Goal: Task Accomplishment & Management: Complete application form

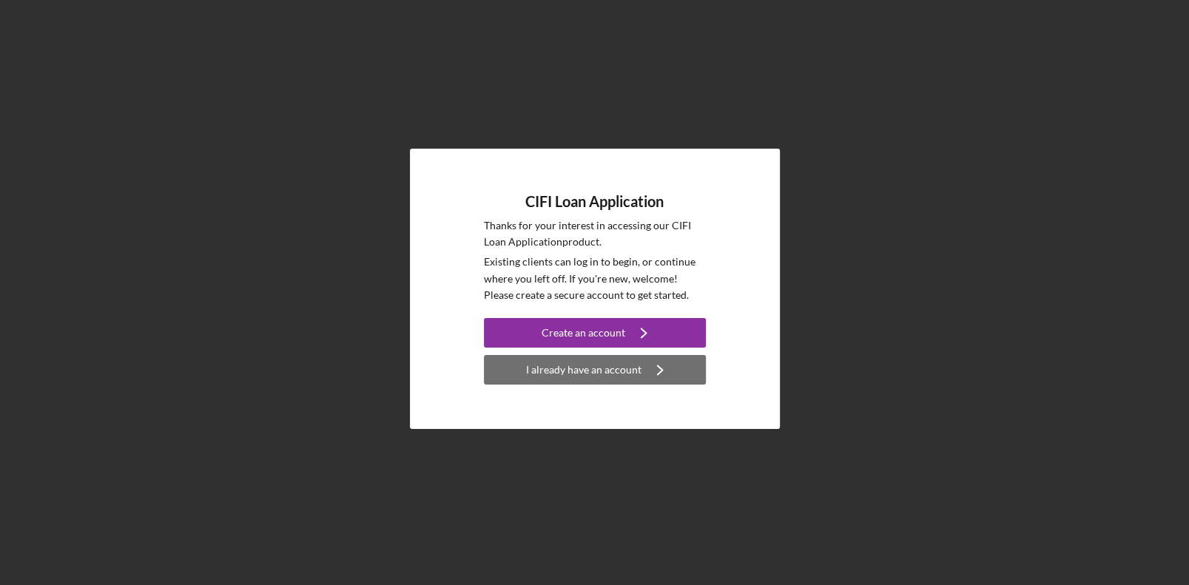
click at [616, 372] on div "I already have an account" at bounding box center [583, 370] width 115 height 30
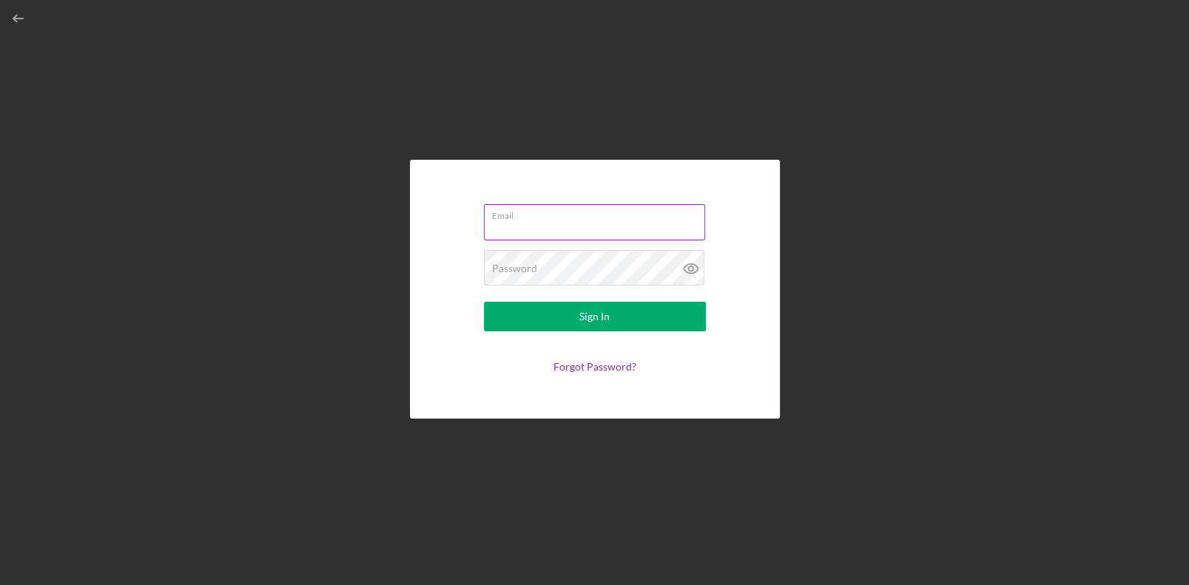
click at [572, 232] on input "Email" at bounding box center [594, 222] width 221 height 36
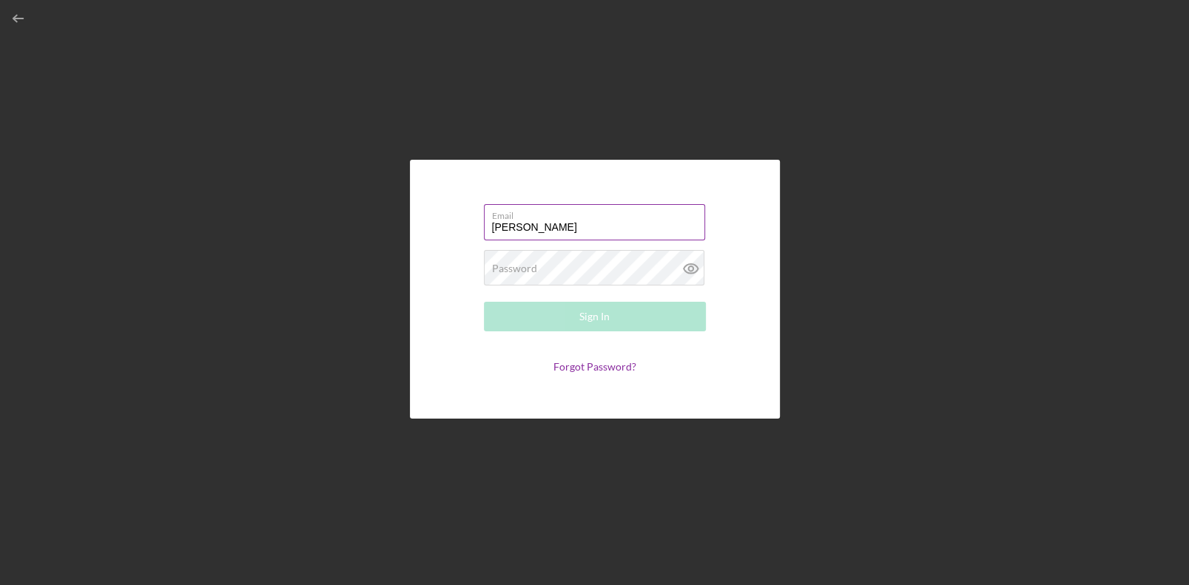
type input "[PERSON_NAME][EMAIL_ADDRESS][DOMAIN_NAME]"
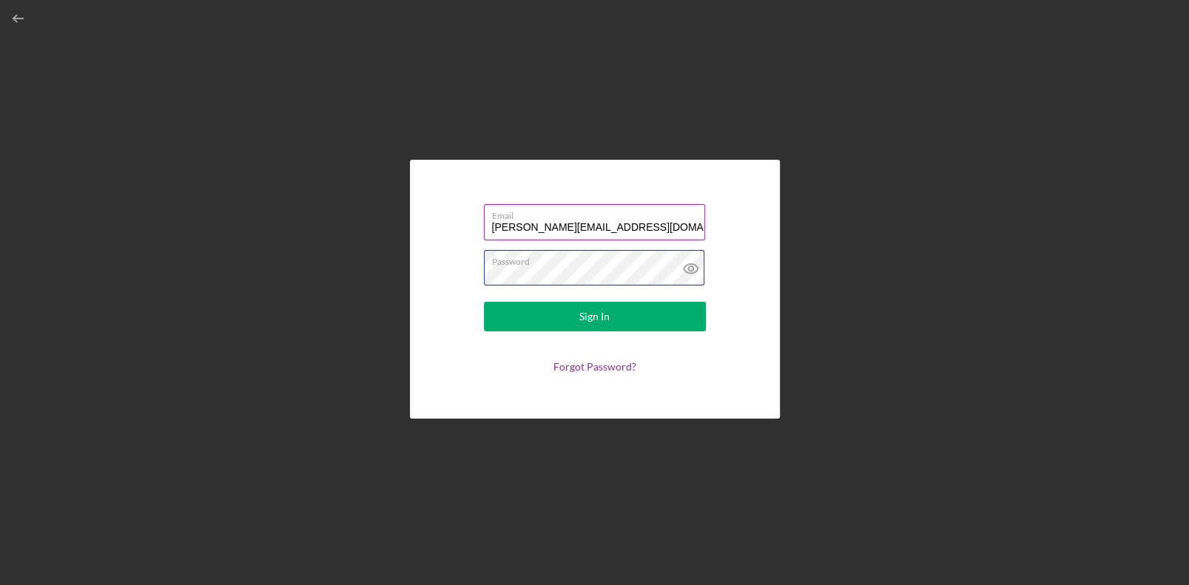
click at [484, 302] on button "Sign In" at bounding box center [595, 317] width 222 height 30
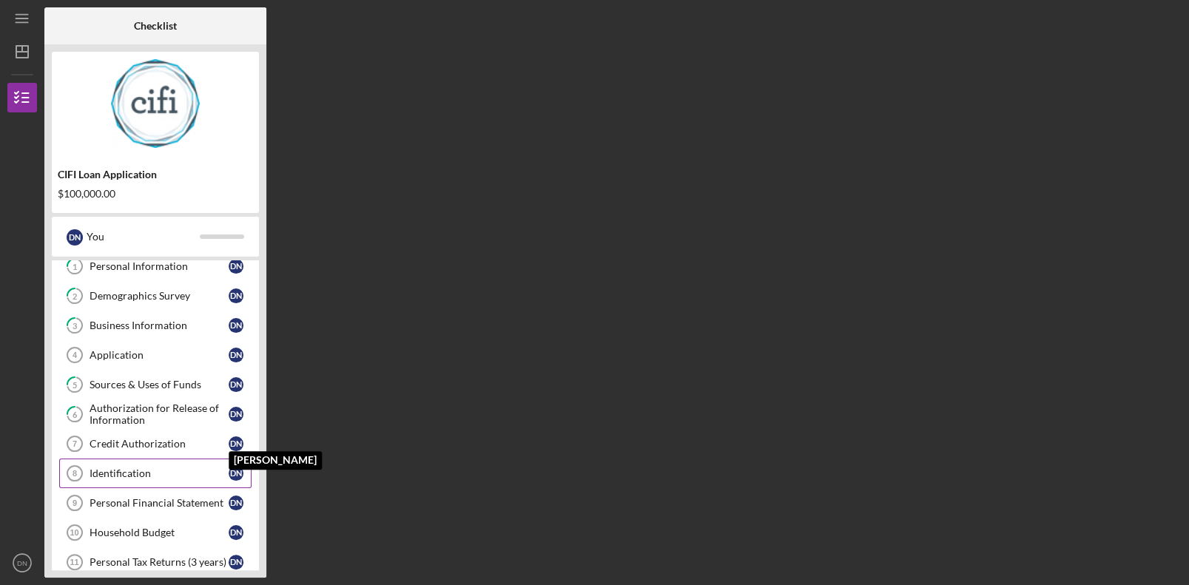
scroll to position [73, 0]
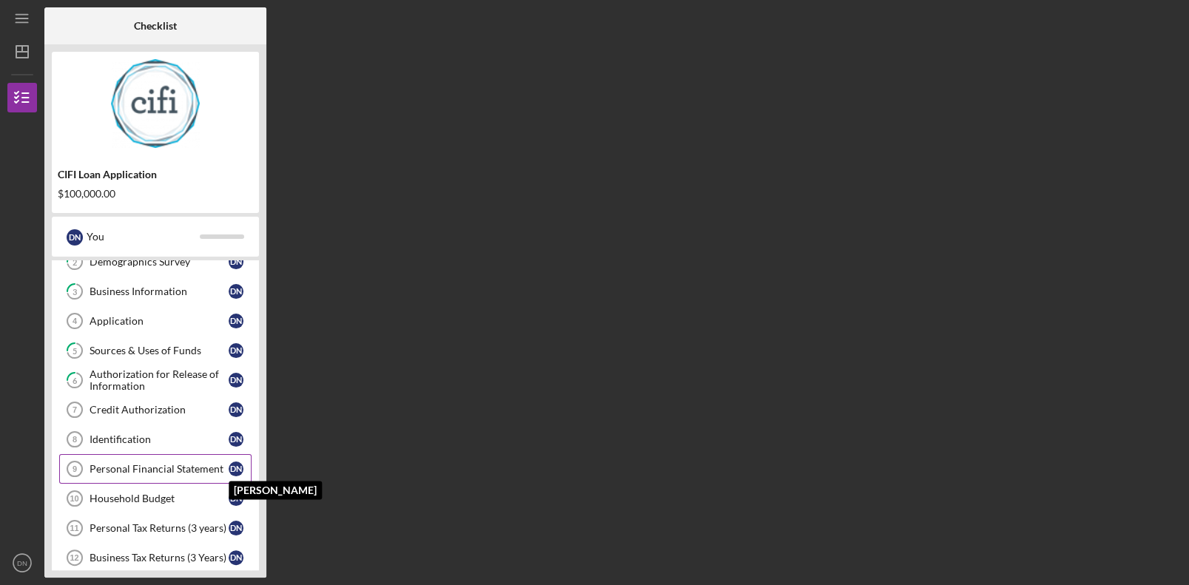
click at [235, 465] on div "D N" at bounding box center [236, 469] width 15 height 15
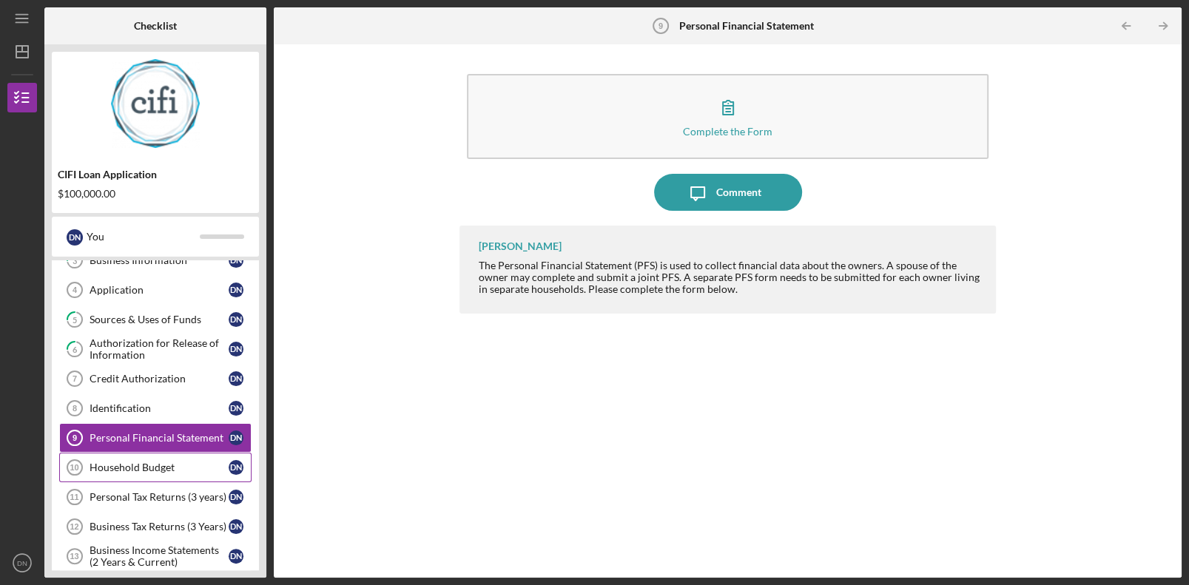
scroll to position [204, 0]
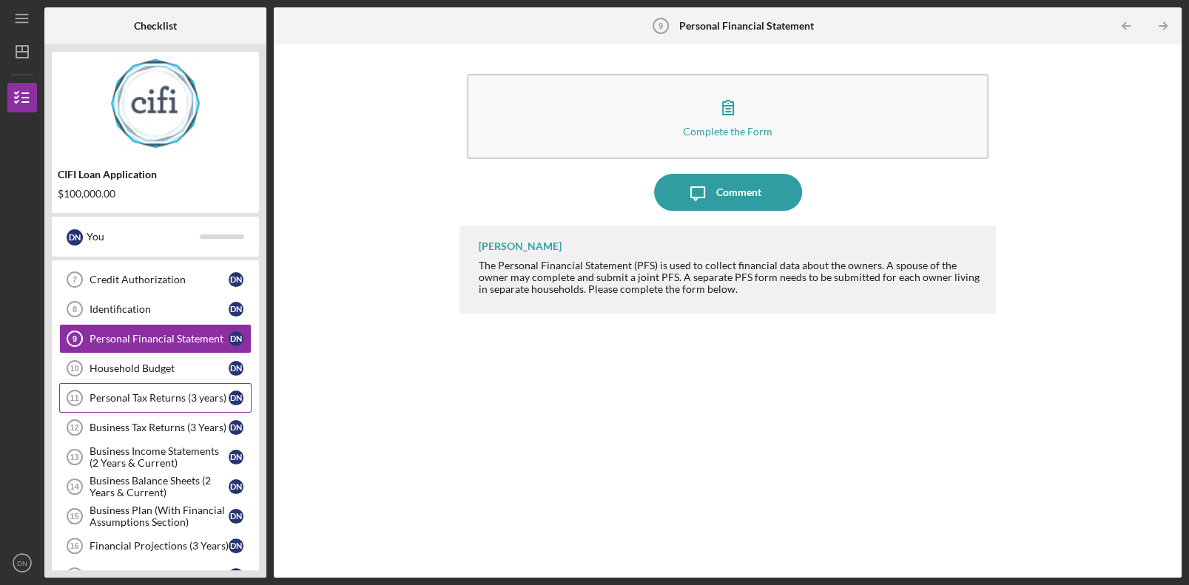
click at [174, 401] on link "Personal Tax Returns (3 years) 11 Personal Tax Returns (3 years) D N" at bounding box center [155, 398] width 192 height 30
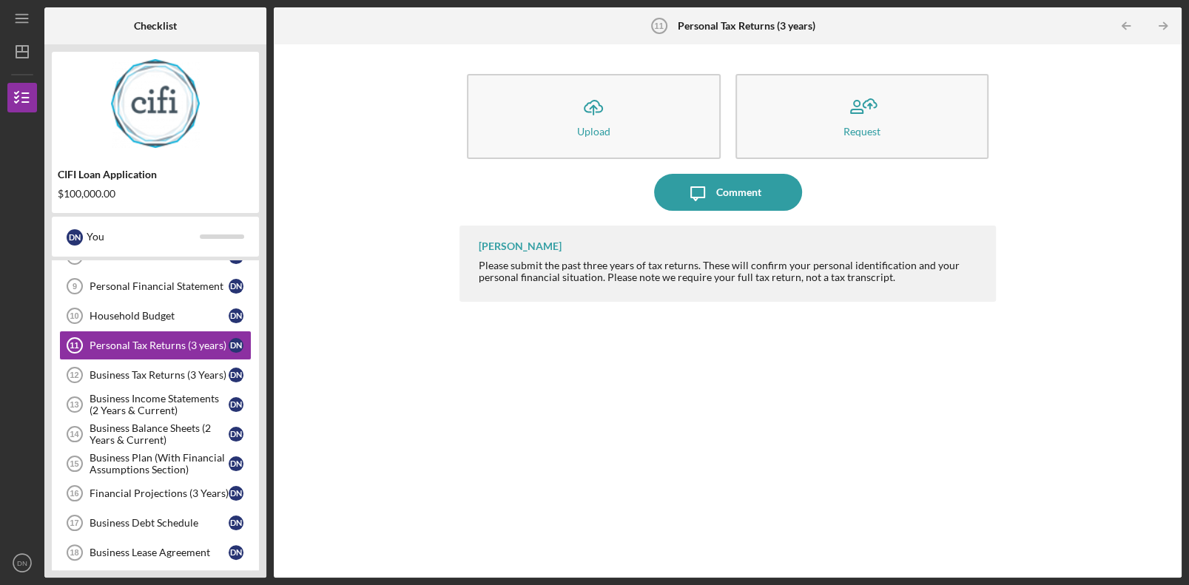
scroll to position [56, 0]
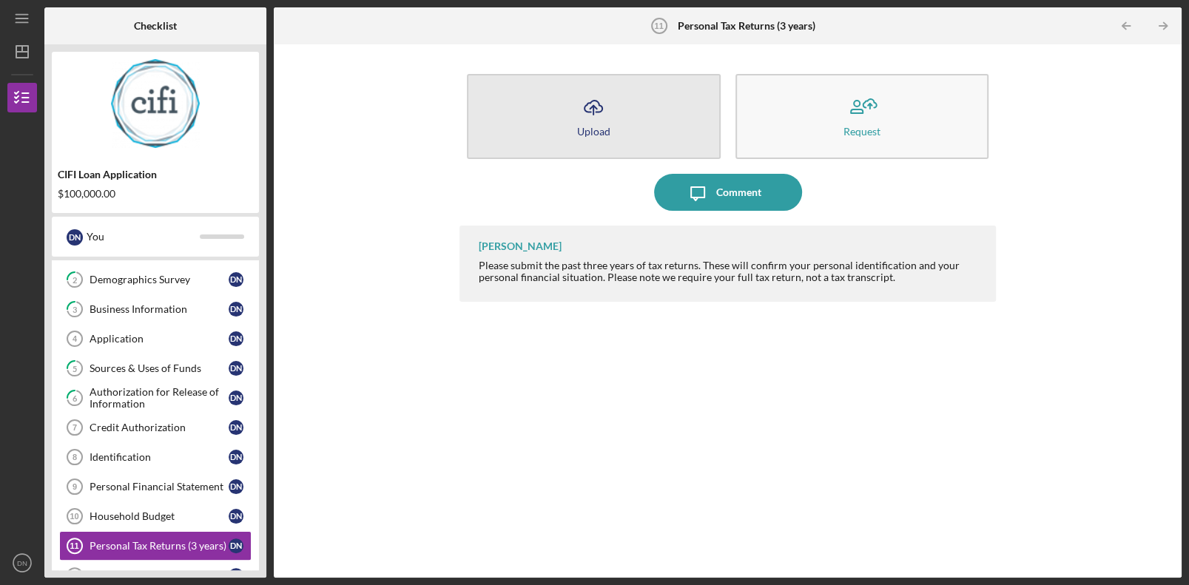
click at [599, 120] on icon "Icon/Upload" at bounding box center [593, 107] width 37 height 37
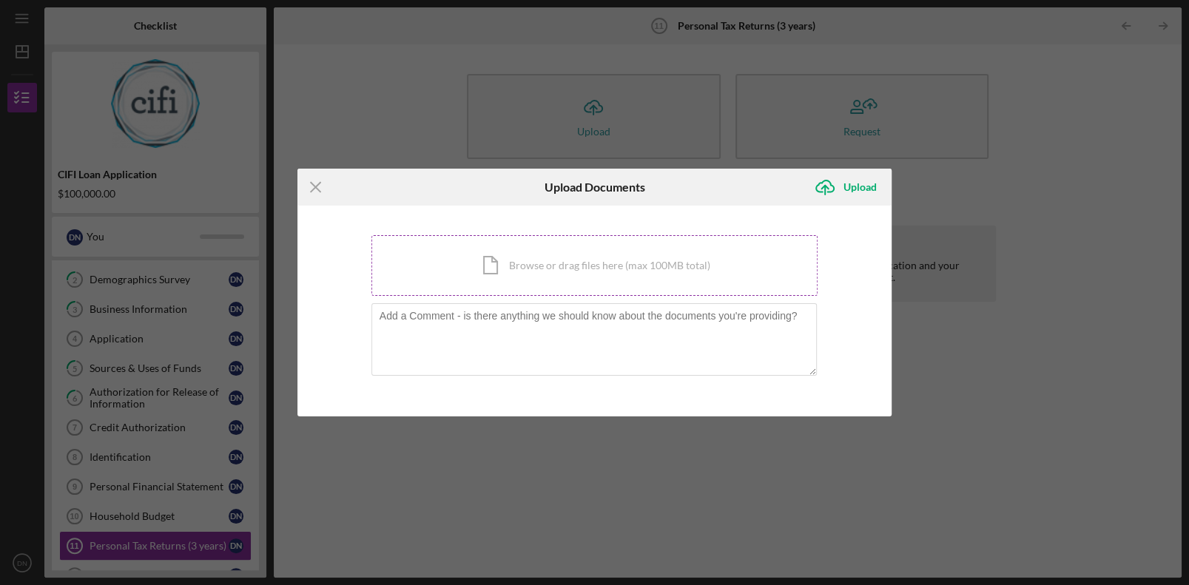
click at [625, 250] on div "Icon/Document Browse or drag files here (max 100MB total) Tap to choose files o…" at bounding box center [594, 265] width 447 height 61
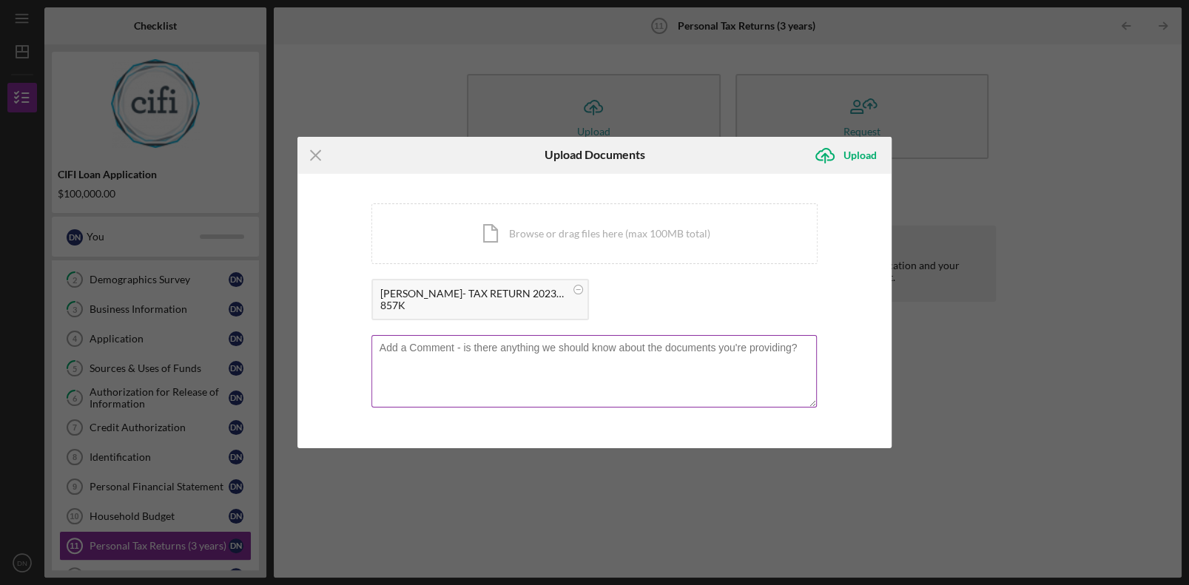
click at [530, 369] on textarea at bounding box center [594, 371] width 446 height 73
type textarea "t"
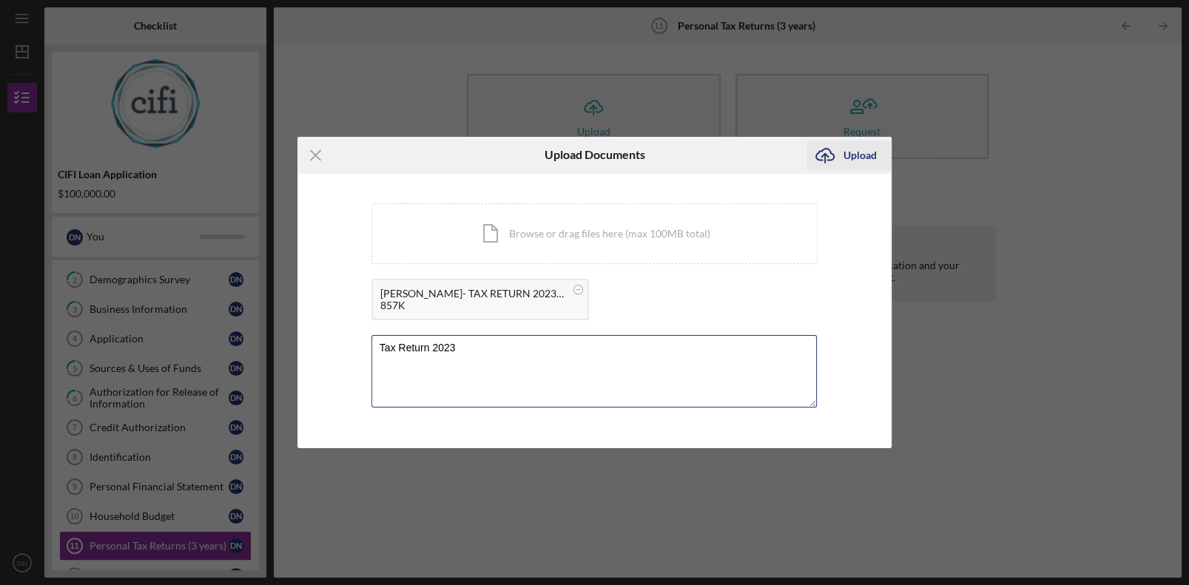
type textarea "Tax Return 2023"
click at [851, 154] on div "Upload" at bounding box center [860, 156] width 33 height 30
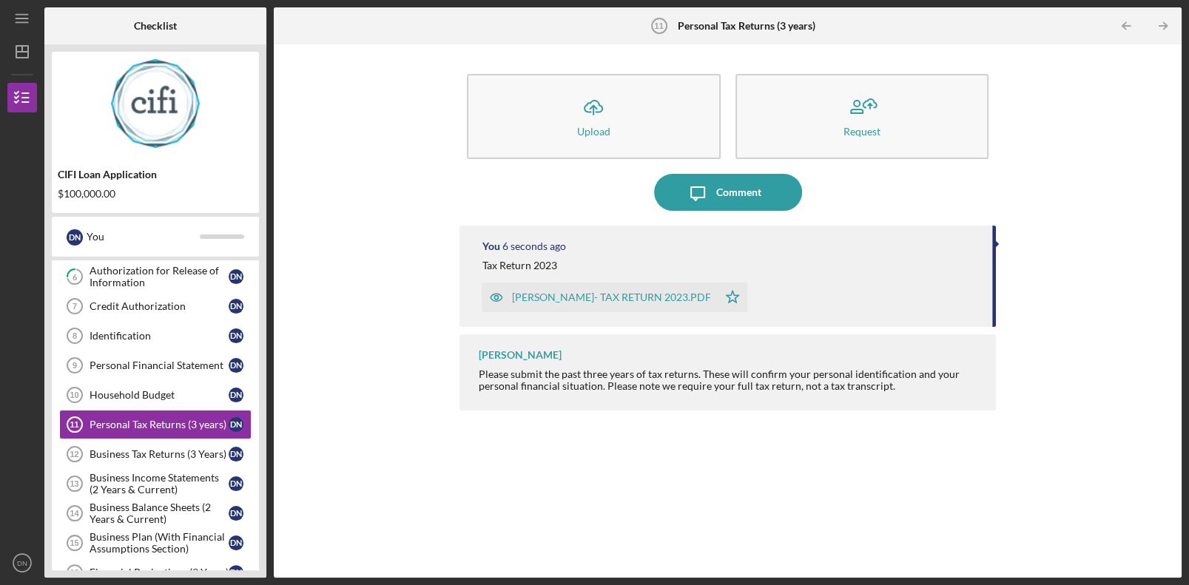
scroll to position [204, 0]
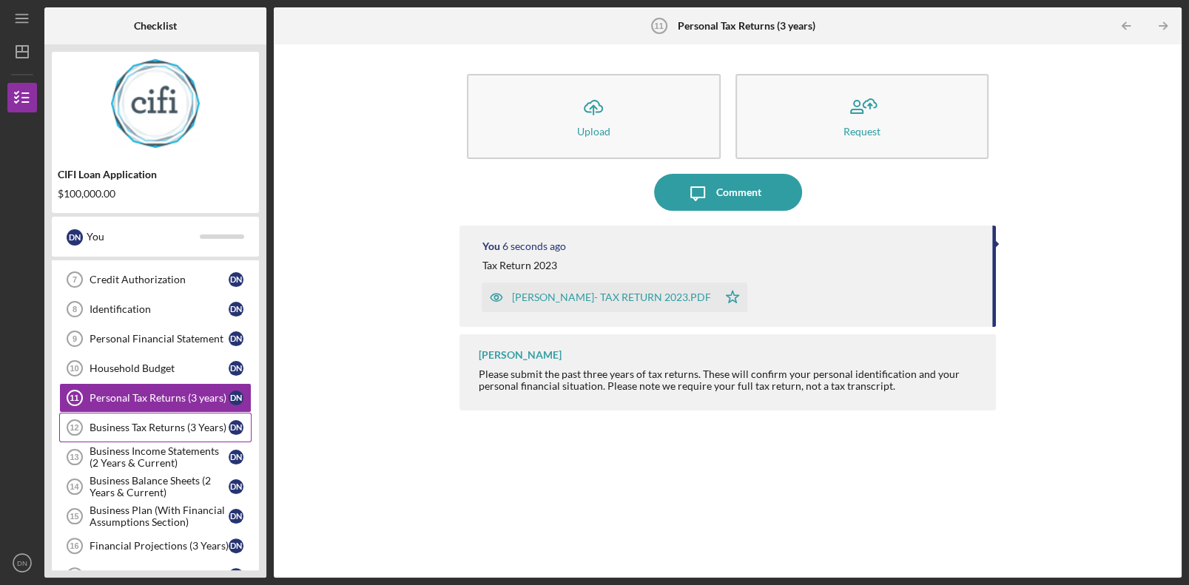
click at [145, 417] on link "Business Tax Returns (3 Years) 12 Business Tax Returns (3 Years) D N" at bounding box center [155, 428] width 192 height 30
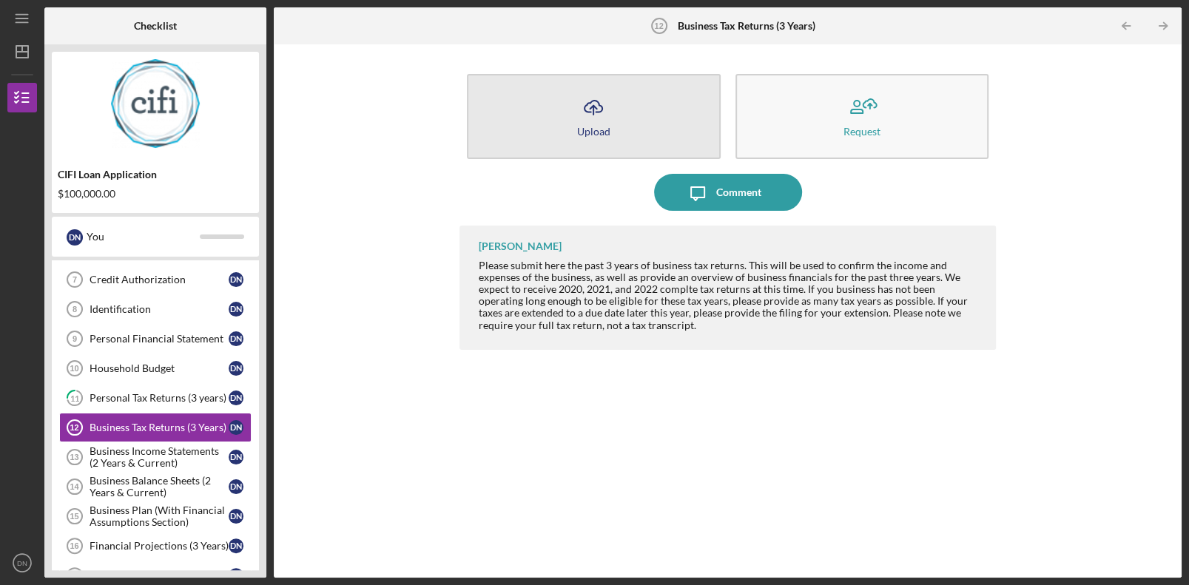
click at [650, 126] on button "Icon/Upload Upload" at bounding box center [593, 116] width 253 height 85
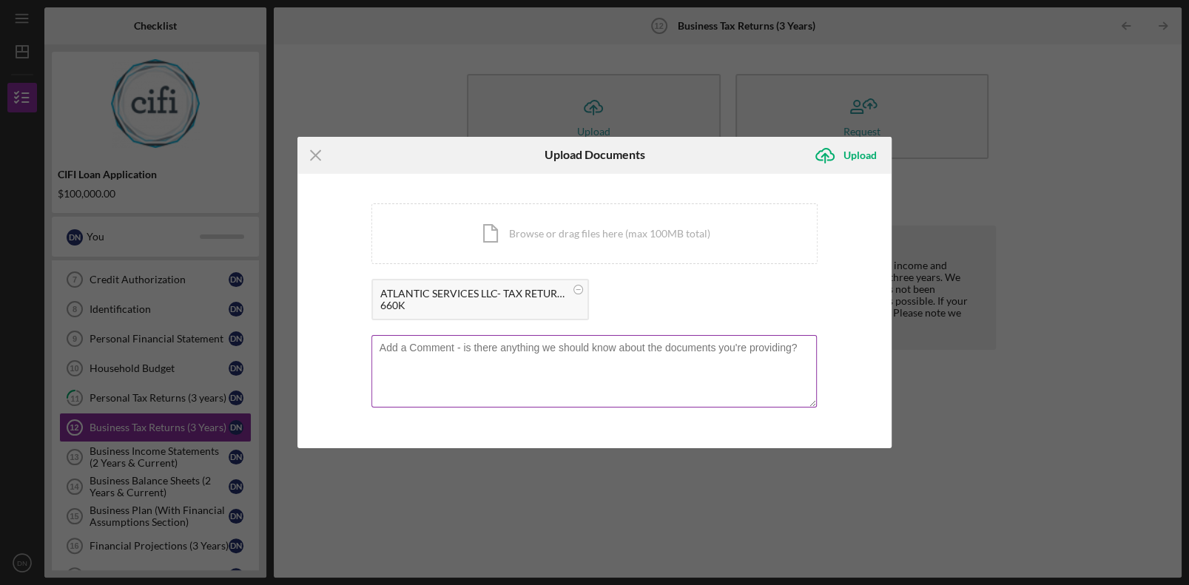
click at [491, 359] on textarea at bounding box center [594, 371] width 446 height 73
click at [480, 339] on div at bounding box center [594, 372] width 447 height 75
drag, startPoint x: 480, startPoint y: 344, endPoint x: 480, endPoint y: 353, distance: 8.9
click at [480, 348] on textarea at bounding box center [594, 371] width 446 height 73
type textarea "T"
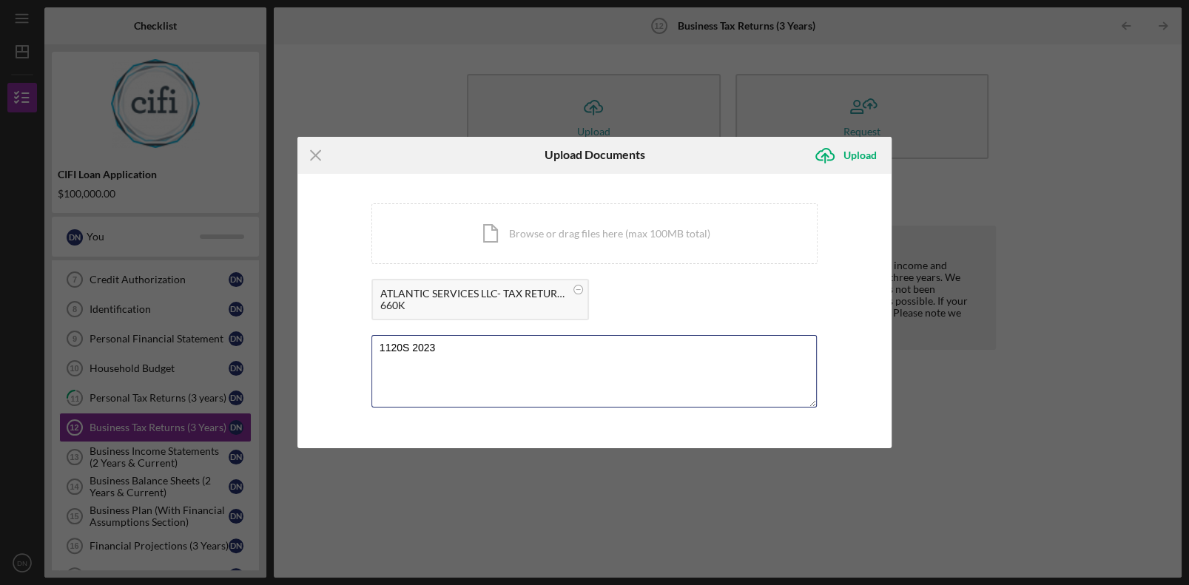
type textarea "1120S 2023"
click at [861, 323] on div "You're uploading documents related to Business Tax Returns (3 Years) . Icon/Doc…" at bounding box center [594, 311] width 595 height 275
click at [864, 152] on div "Upload" at bounding box center [860, 156] width 33 height 30
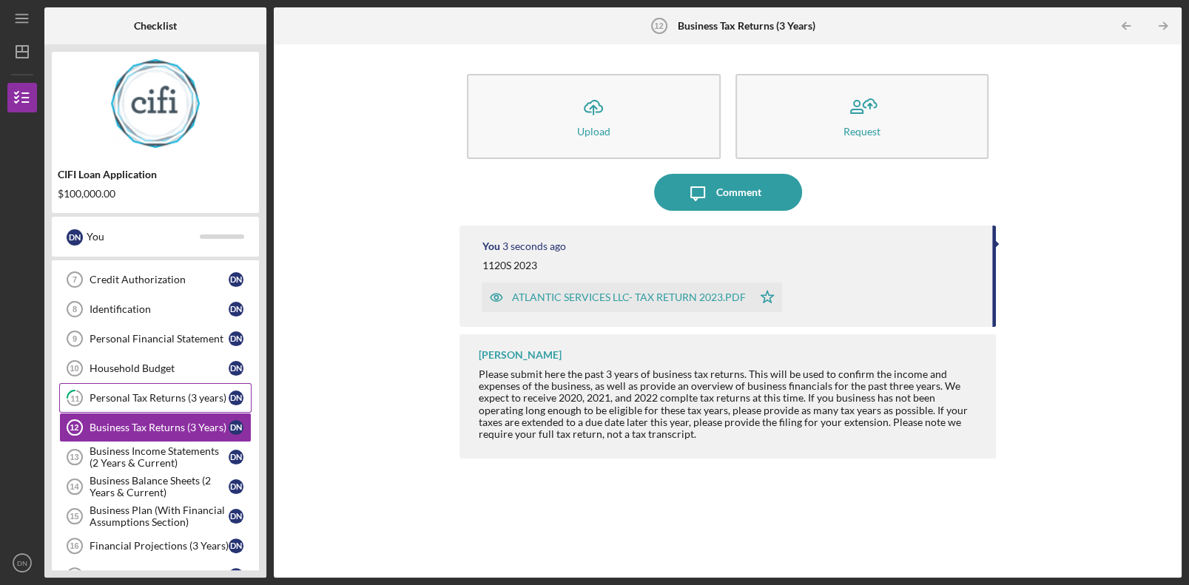
click at [186, 400] on div "Personal Tax Returns (3 years)" at bounding box center [159, 398] width 139 height 12
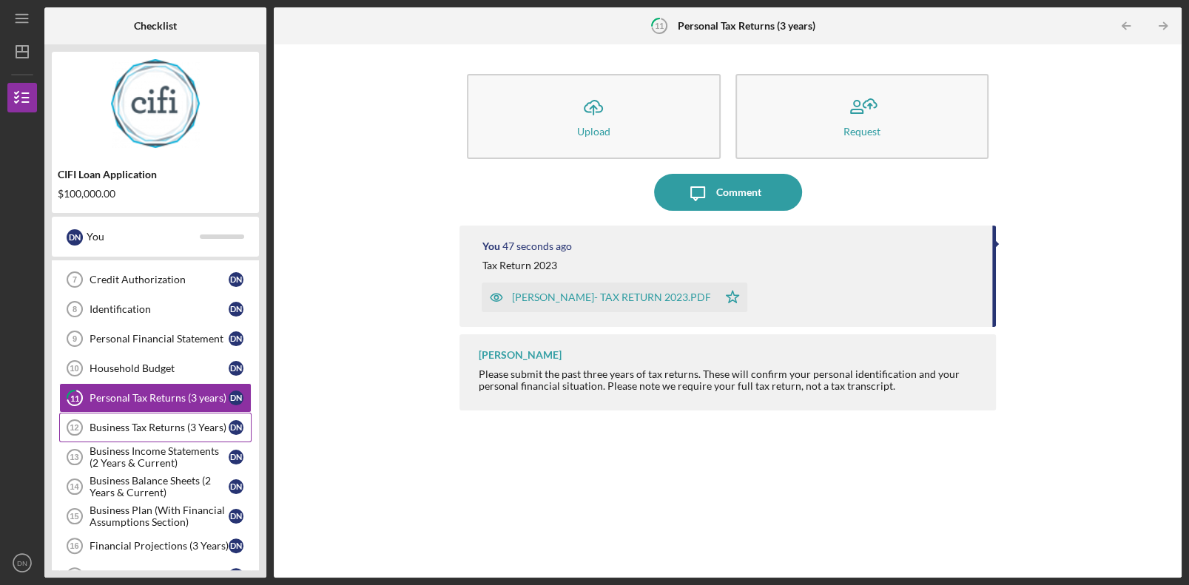
click at [175, 424] on div "Business Tax Returns (3 Years)" at bounding box center [159, 428] width 139 height 12
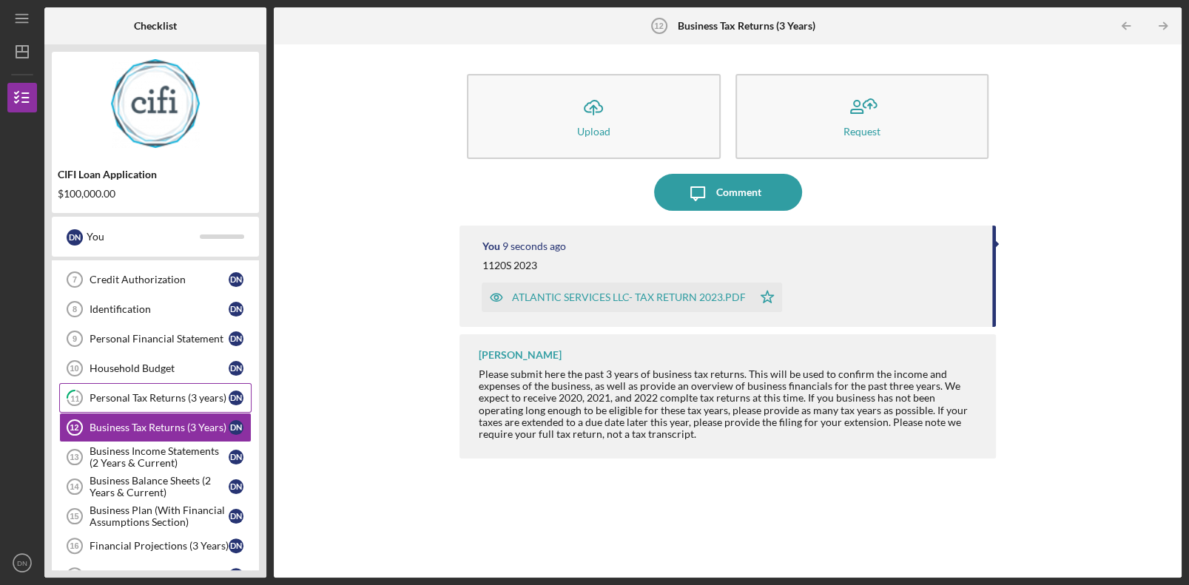
click at [169, 398] on div "Personal Tax Returns (3 years)" at bounding box center [159, 398] width 139 height 12
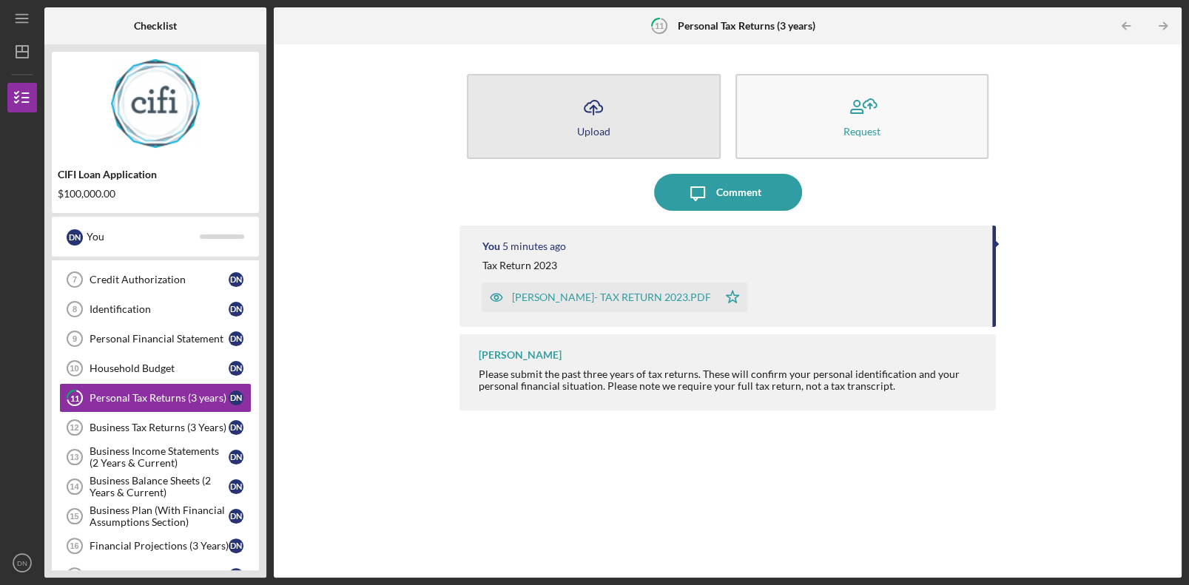
click at [593, 121] on icon "Icon/Upload" at bounding box center [593, 107] width 37 height 37
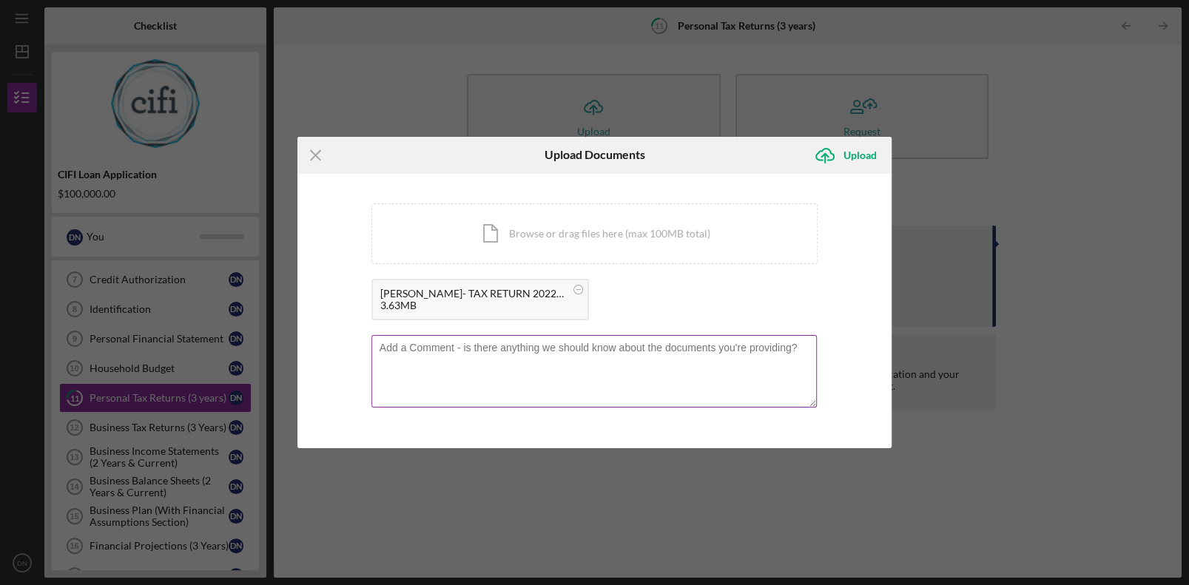
click at [450, 355] on textarea at bounding box center [594, 371] width 446 height 73
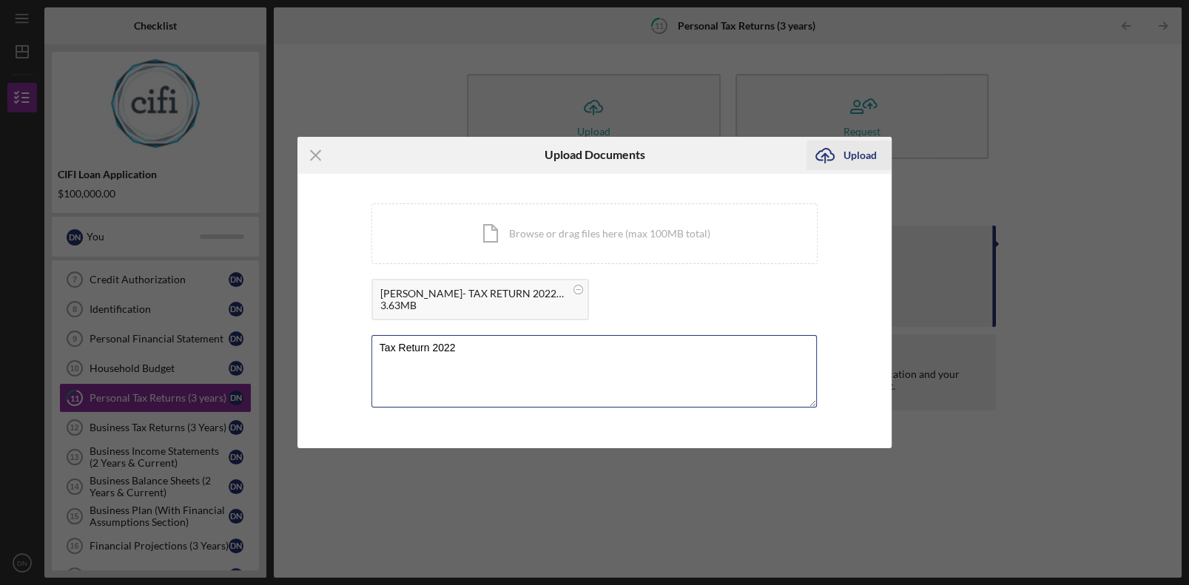
type textarea "Tax Return 2022"
click at [835, 147] on icon "Icon/Upload" at bounding box center [825, 155] width 37 height 37
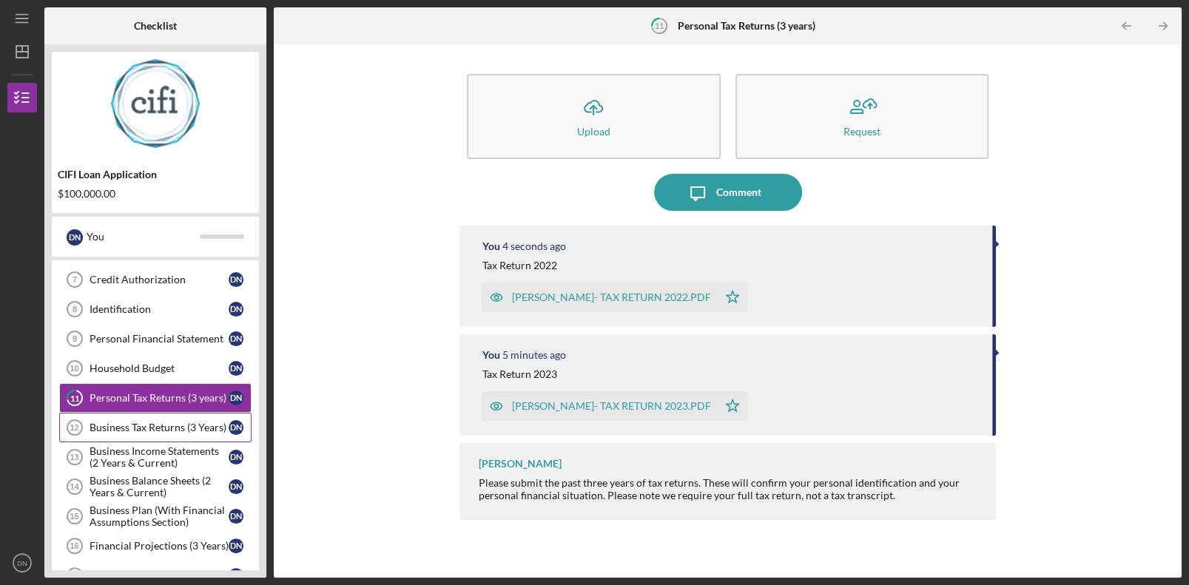
click at [163, 428] on div "Business Tax Returns (3 Years)" at bounding box center [159, 428] width 139 height 12
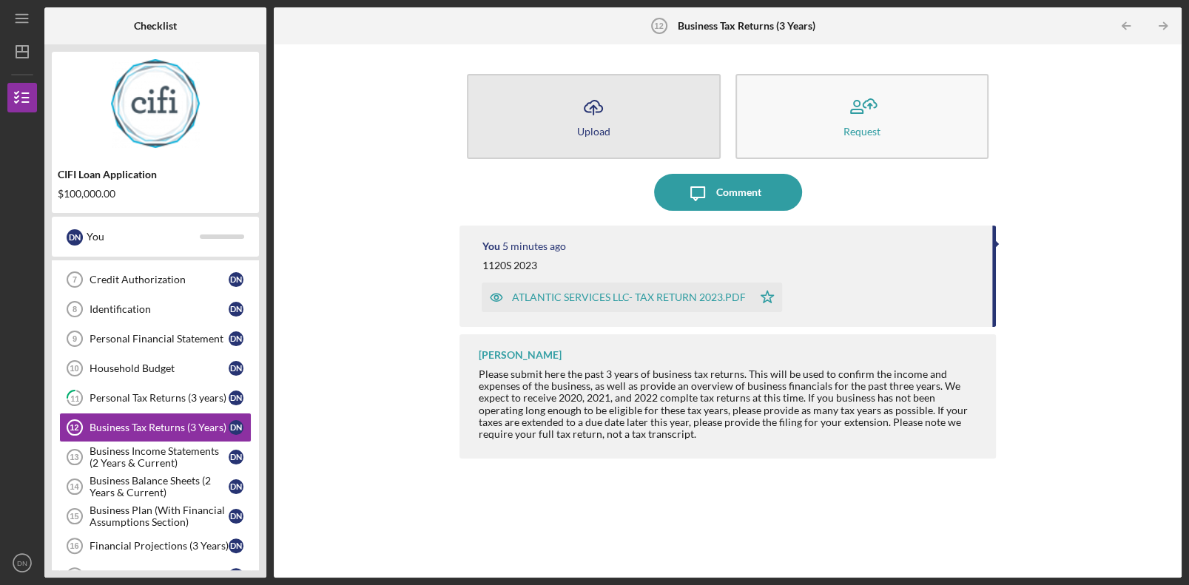
click at [602, 110] on icon "Icon/Upload" at bounding box center [593, 107] width 37 height 37
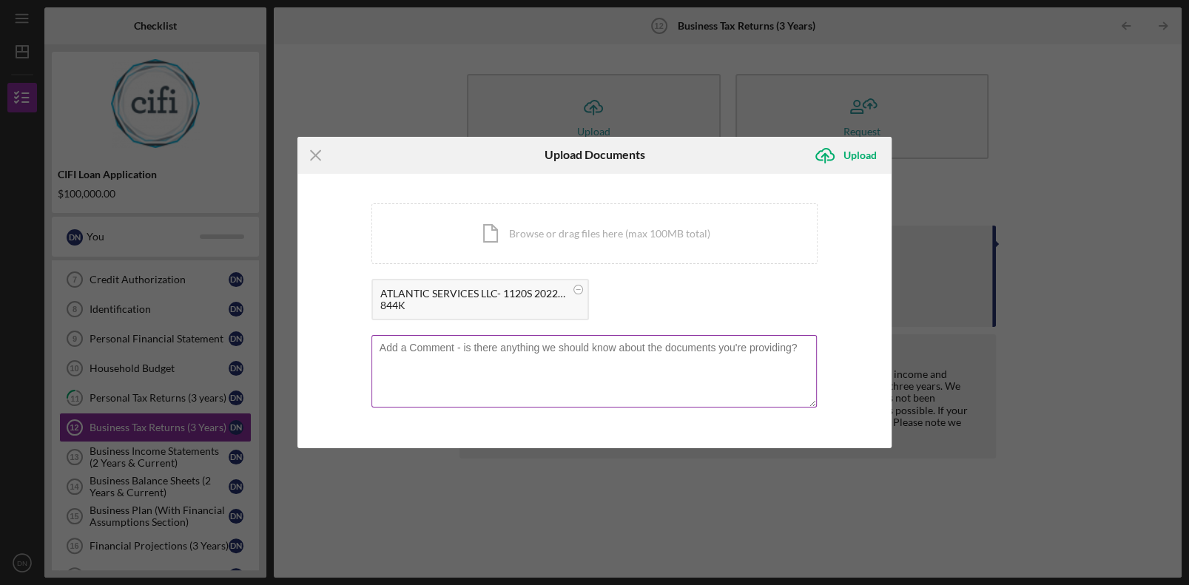
click at [501, 350] on textarea at bounding box center [594, 371] width 446 height 73
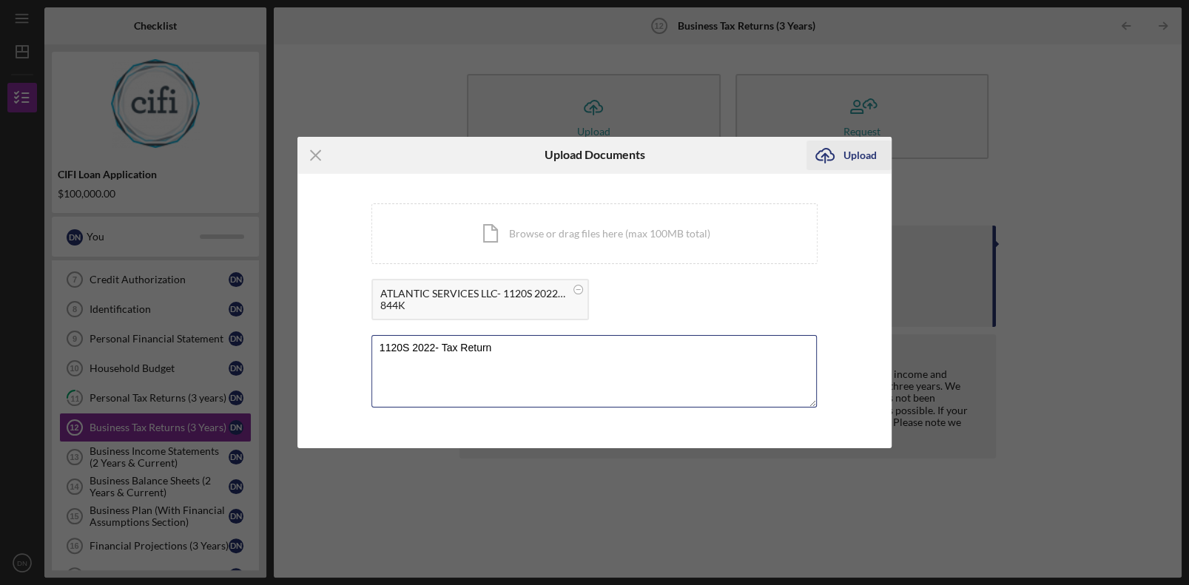
type textarea "1120S 2022- Tax Return"
click at [842, 164] on icon "Icon/Upload" at bounding box center [825, 155] width 37 height 37
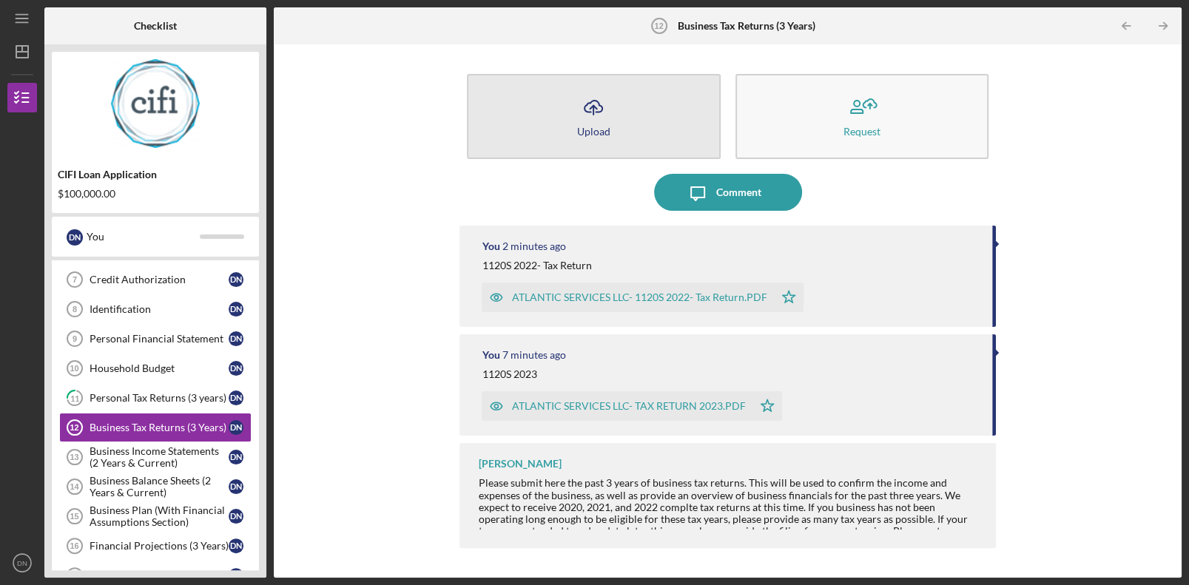
click at [636, 120] on button "Icon/Upload Upload" at bounding box center [593, 116] width 253 height 85
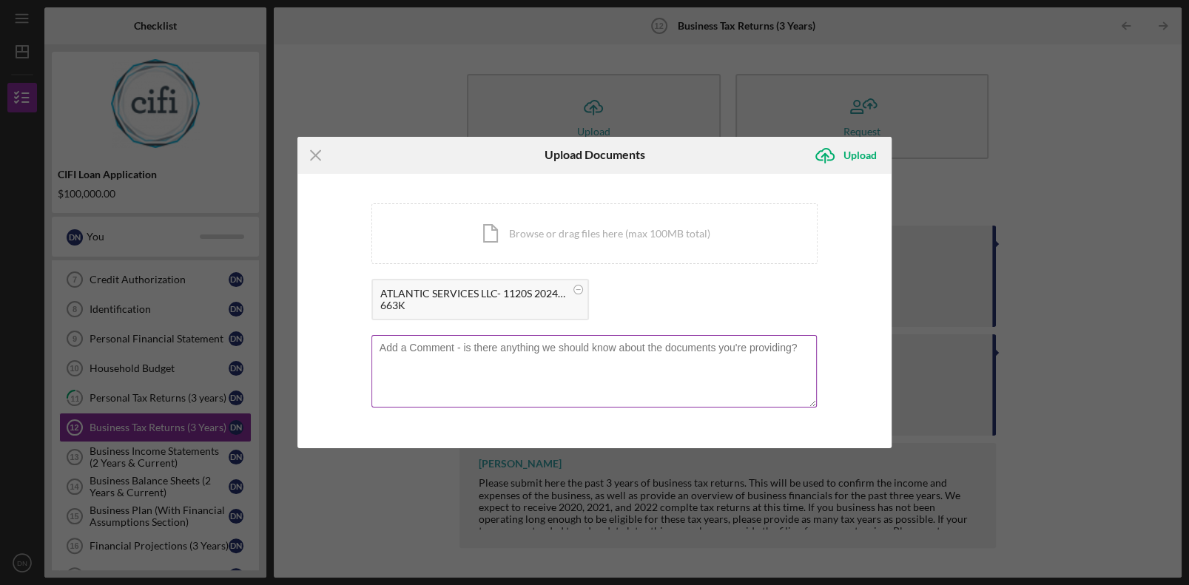
click at [475, 362] on textarea at bounding box center [594, 371] width 446 height 73
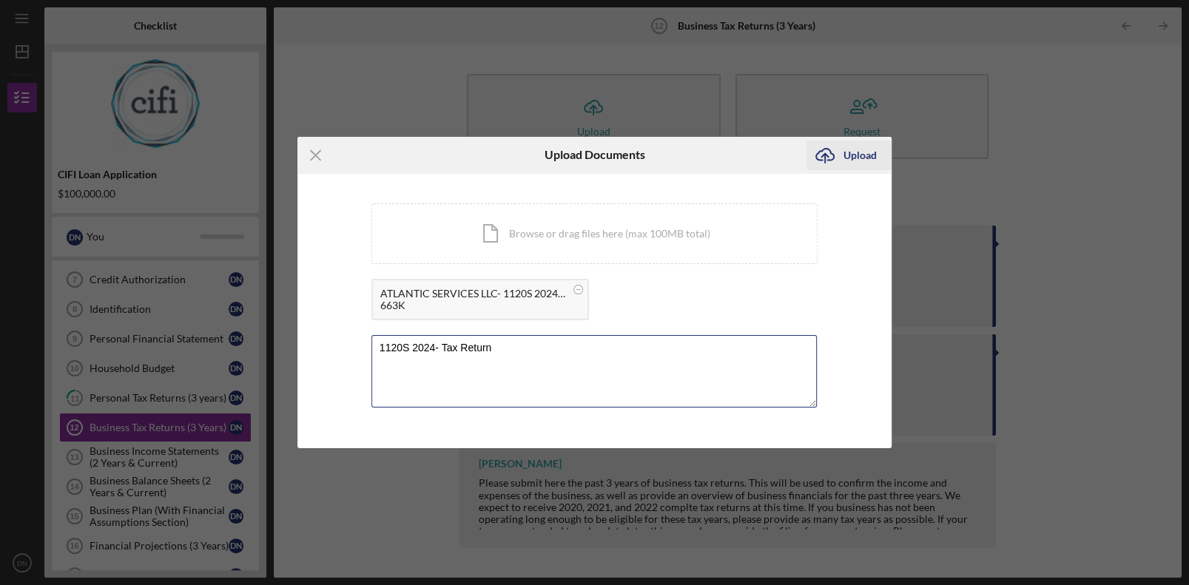
type textarea "1120S 2024- Tax Return"
click at [856, 155] on div "Upload" at bounding box center [860, 156] width 33 height 30
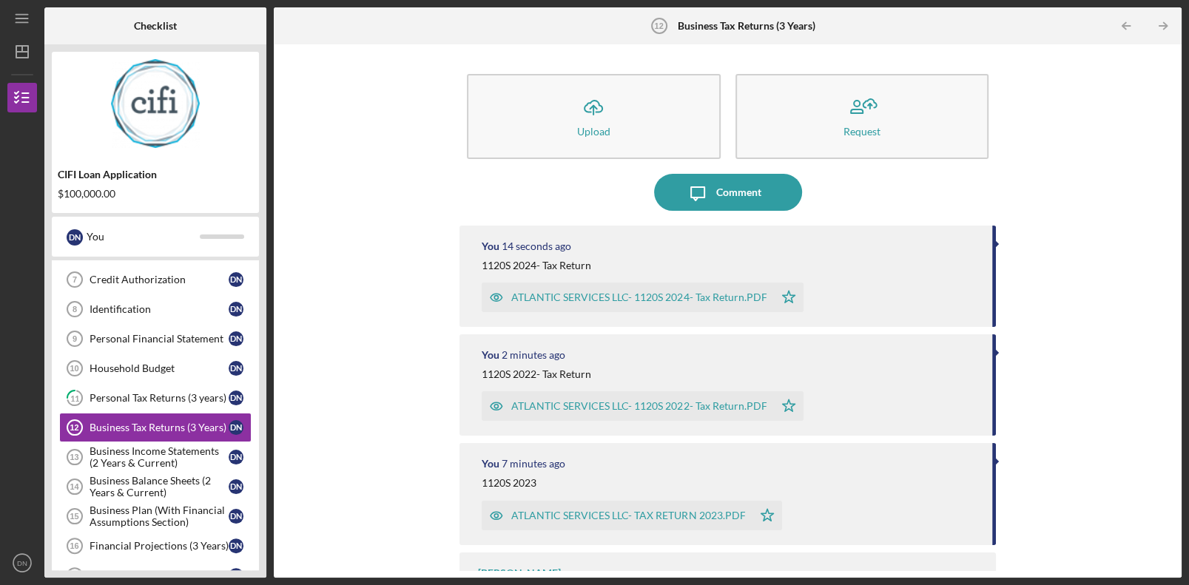
click at [994, 465] on div "Icon/Upload Upload Request Icon/Message Comment You 14 seconds ago 1120S 2024- …" at bounding box center [727, 311] width 893 height 519
click at [104, 406] on link "11 Personal Tax Returns (3 years) D N" at bounding box center [155, 398] width 192 height 30
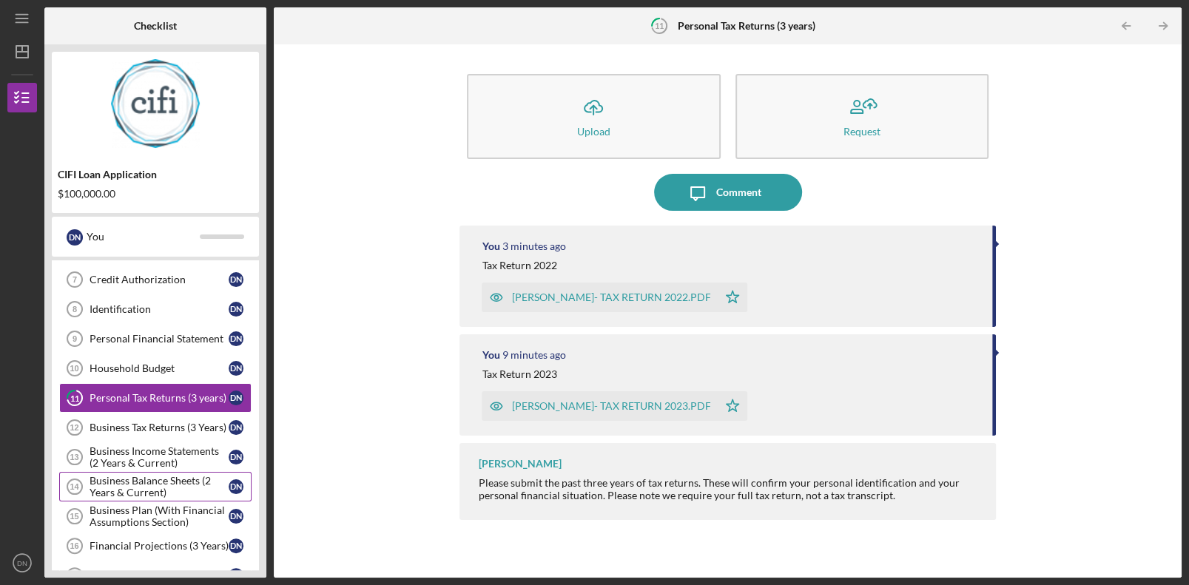
scroll to position [352, 0]
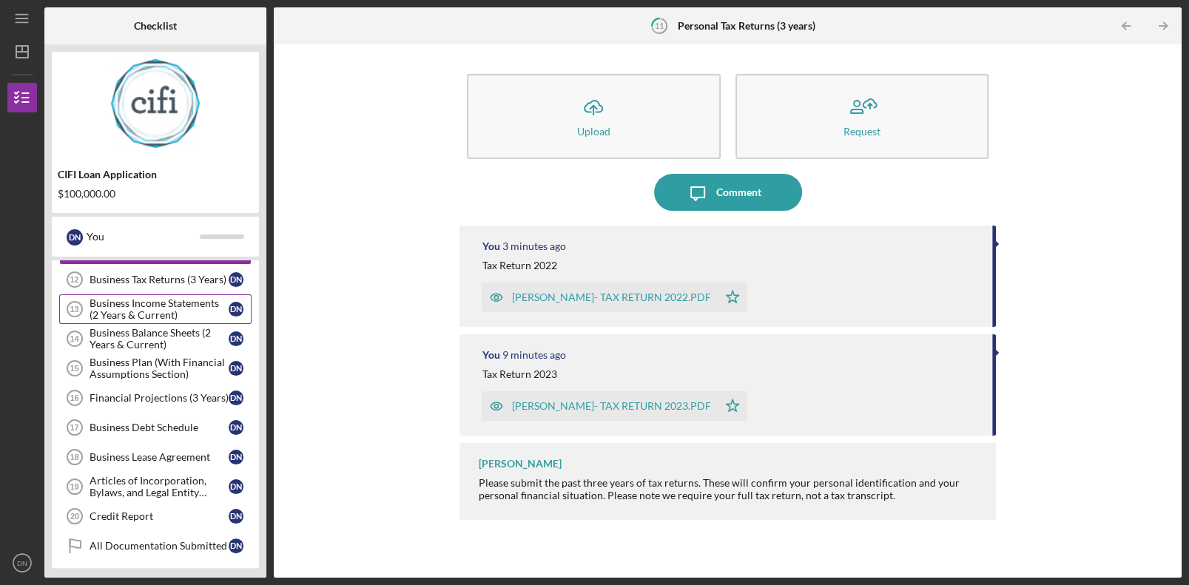
click at [149, 315] on div "Business Income Statements (2 Years & Current)" at bounding box center [159, 309] width 139 height 24
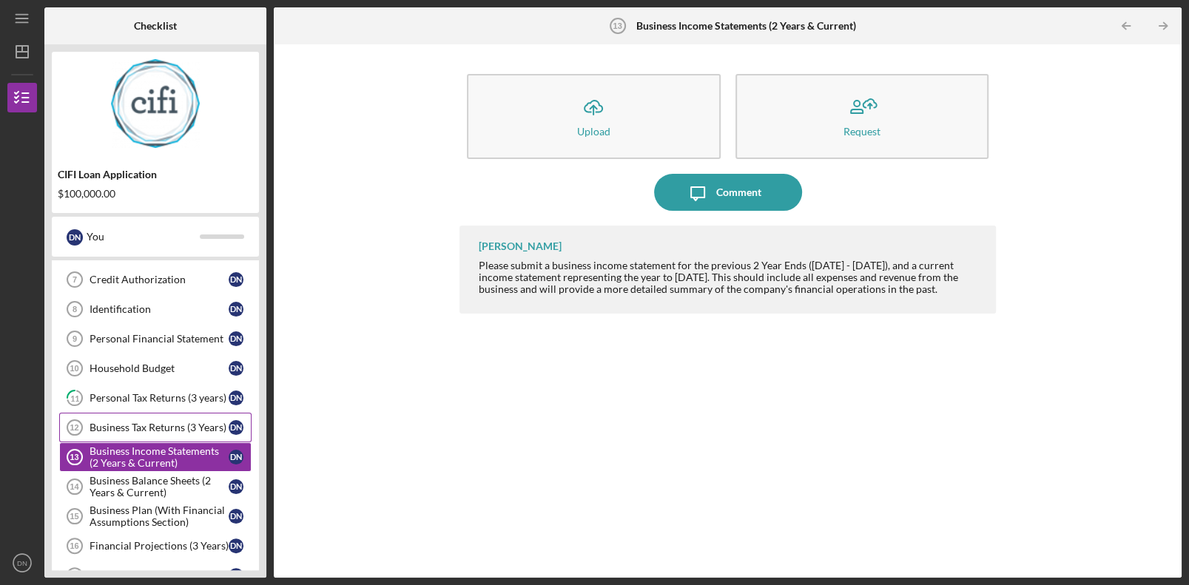
scroll to position [278, 0]
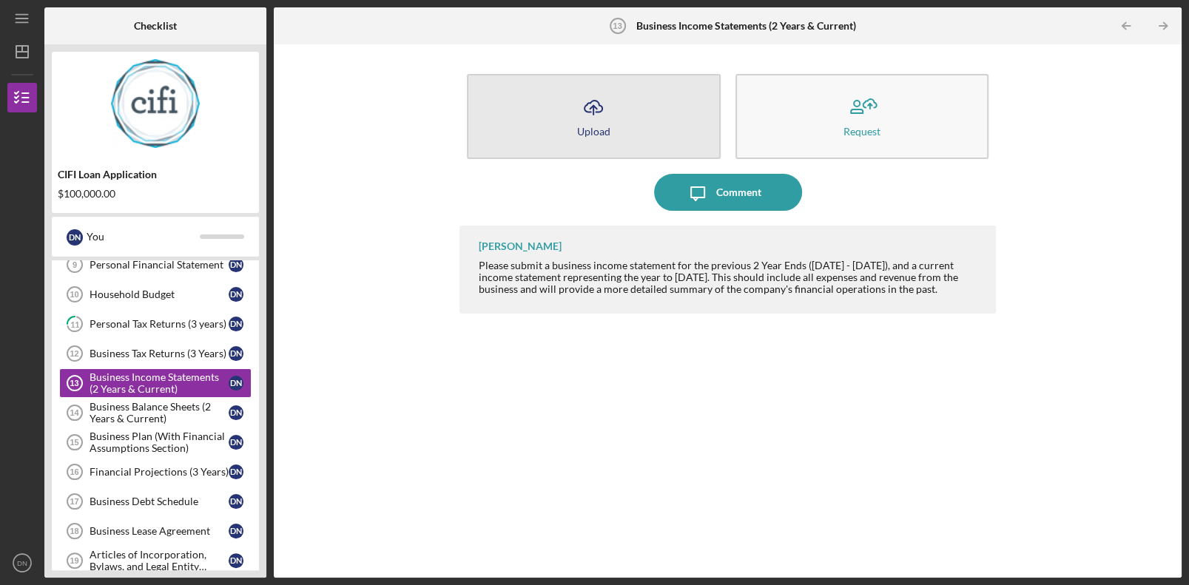
click at [632, 132] on button "Icon/Upload Upload" at bounding box center [593, 116] width 253 height 85
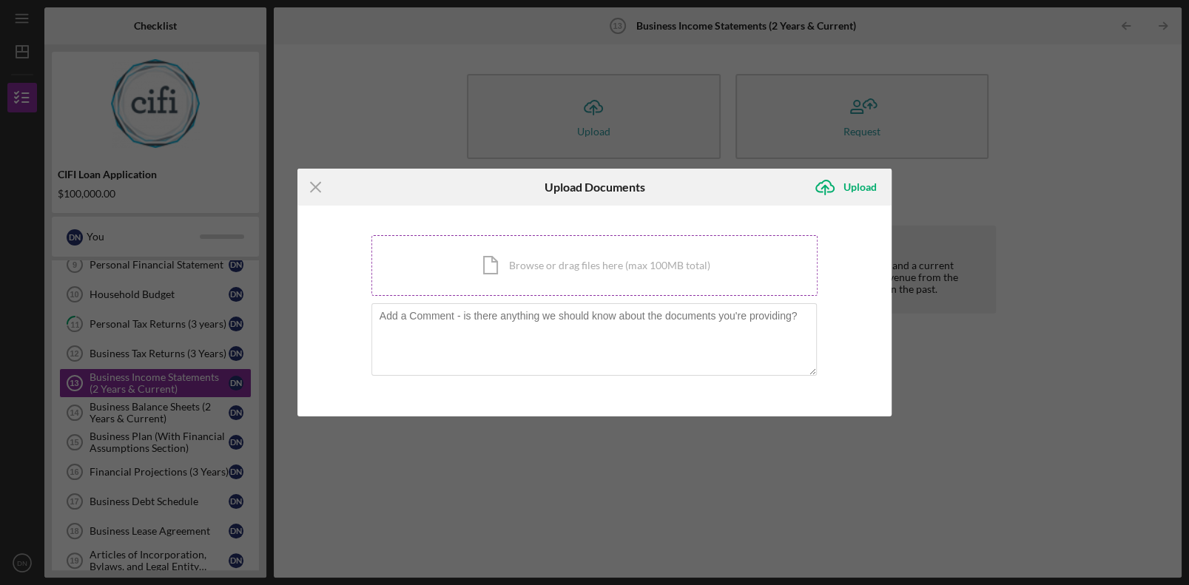
click at [562, 263] on div "Icon/Document Browse or drag files here (max 100MB total) Tap to choose files o…" at bounding box center [594, 265] width 447 height 61
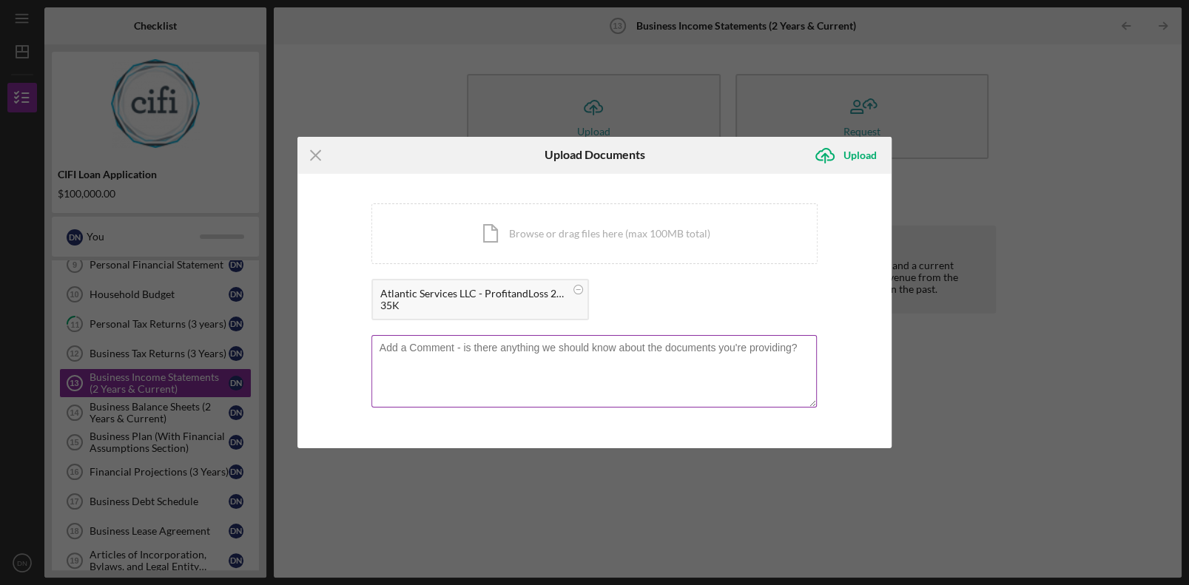
click at [466, 350] on textarea at bounding box center [594, 371] width 446 height 73
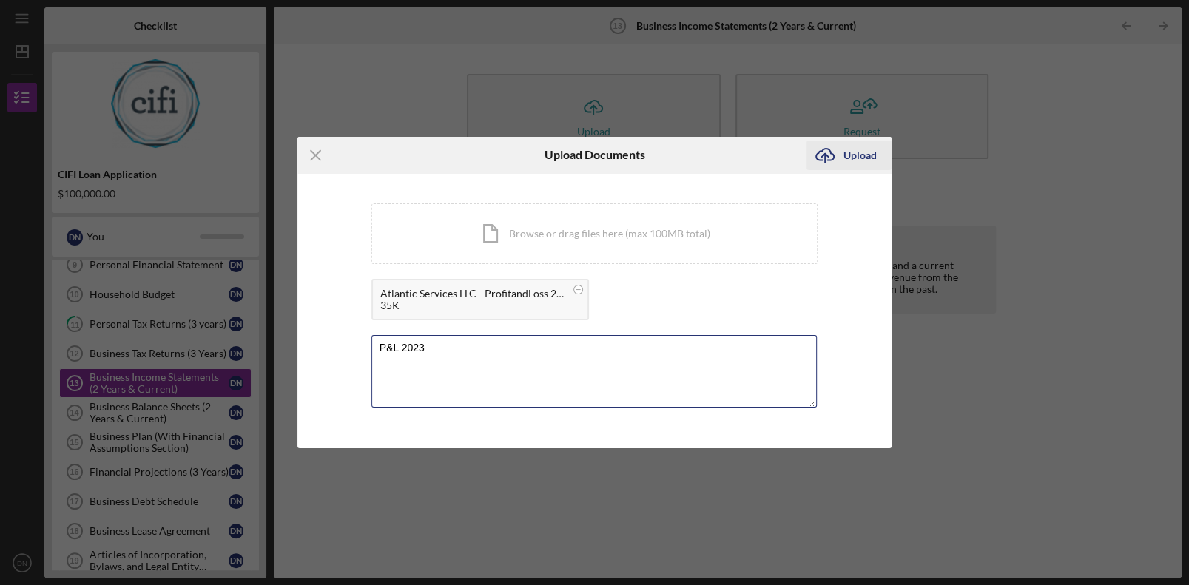
type textarea "P&L 2023"
click at [856, 146] on div "Upload" at bounding box center [860, 156] width 33 height 30
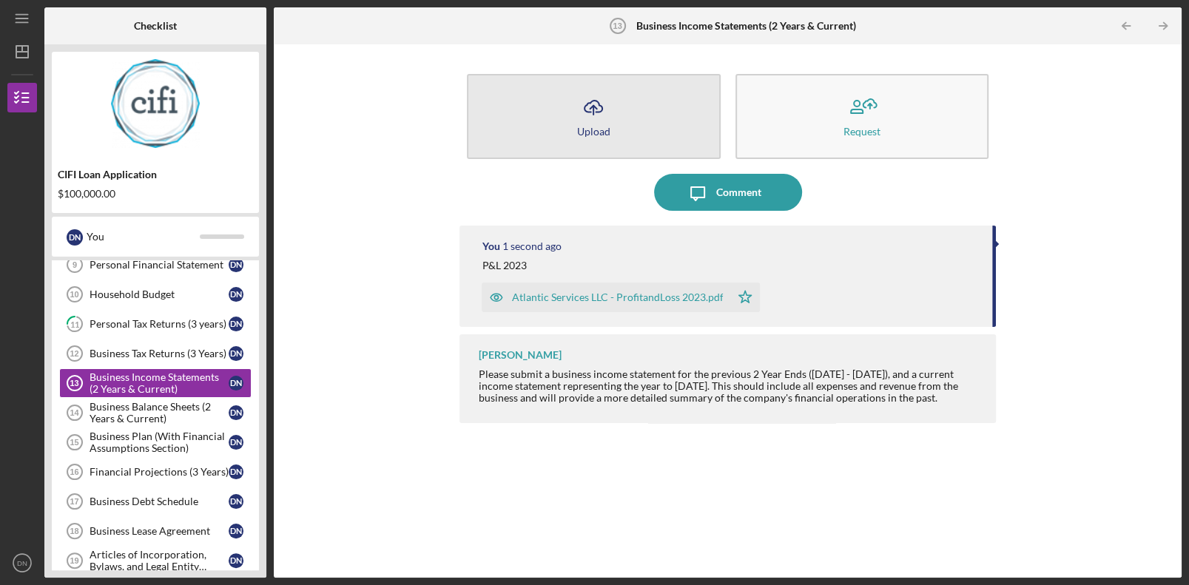
click at [568, 129] on button "Icon/Upload Upload" at bounding box center [593, 116] width 253 height 85
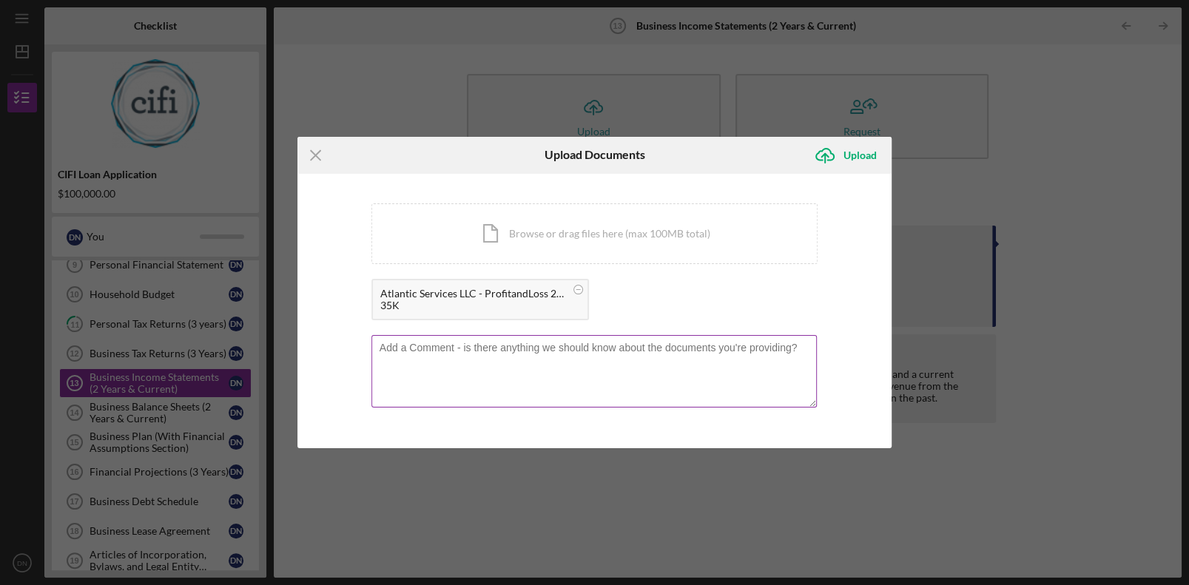
click at [497, 377] on textarea at bounding box center [594, 371] width 446 height 73
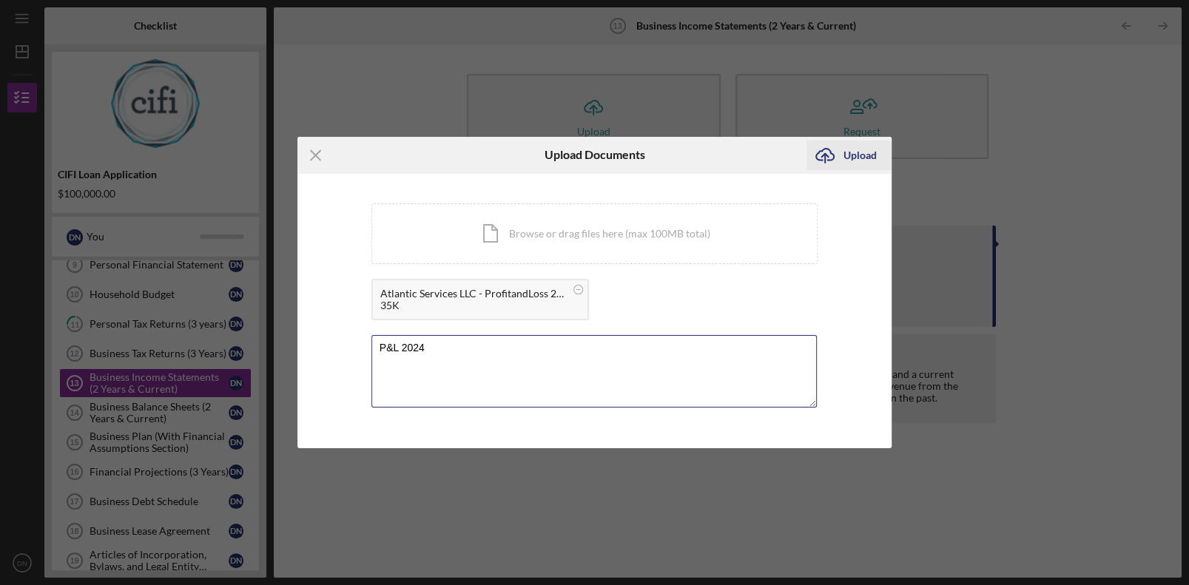
type textarea "P&L 2024"
click at [842, 149] on icon "Icon/Upload" at bounding box center [825, 155] width 37 height 37
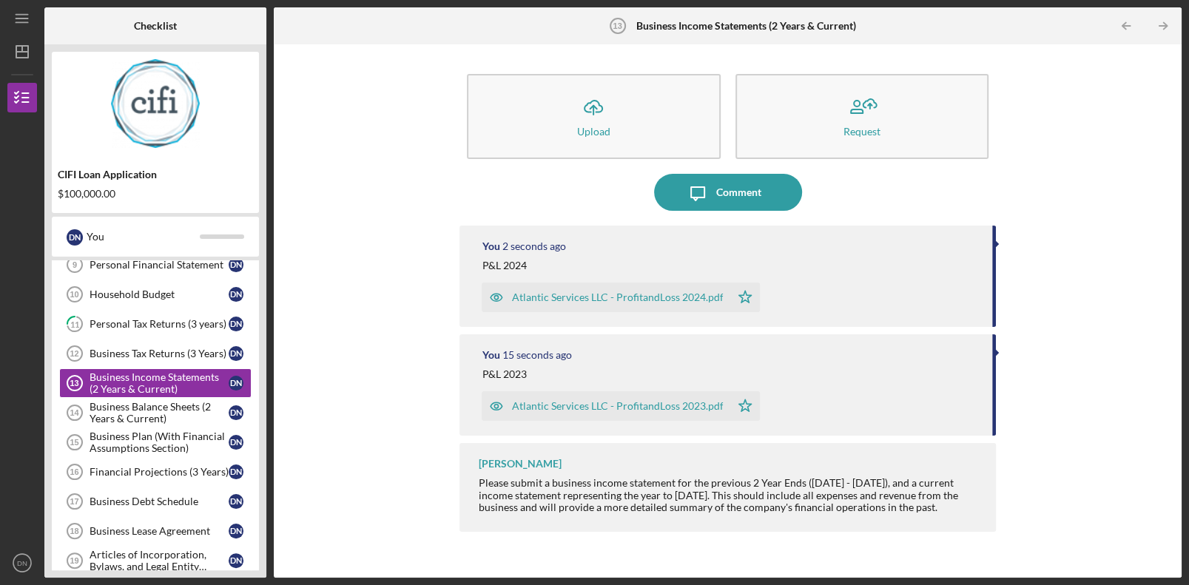
click at [369, 420] on div "Icon/Upload Upload Request Icon/Message Comment You 2 seconds ago P&L 2024 Atla…" at bounding box center [727, 311] width 893 height 519
click at [170, 407] on div "Business Balance Sheets (2 Years & Current)" at bounding box center [159, 413] width 139 height 24
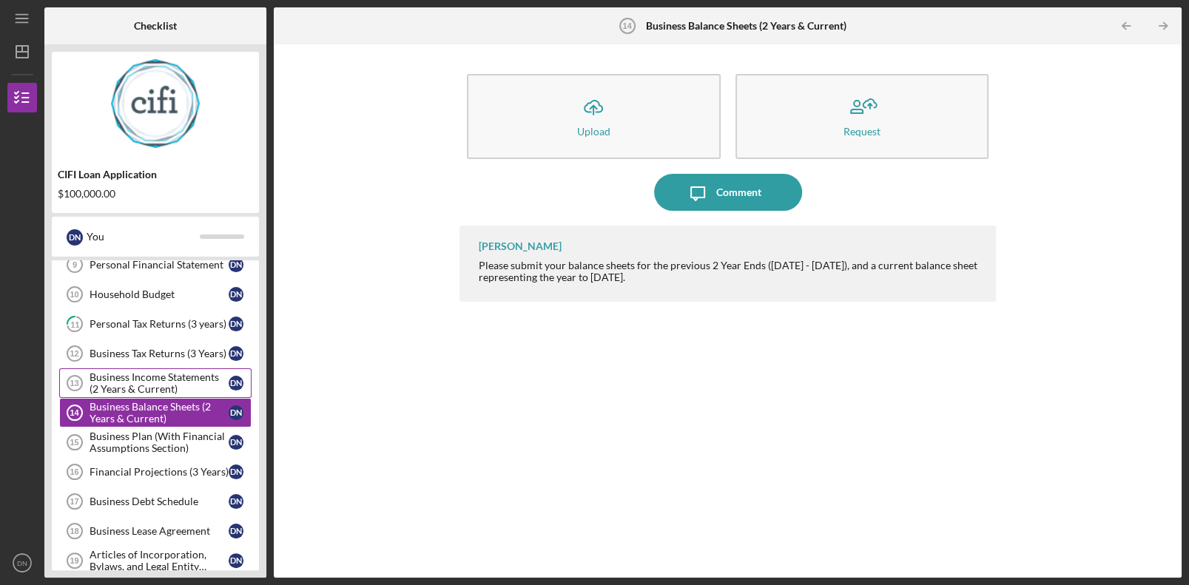
click at [165, 383] on div "Business Income Statements (2 Years & Current)" at bounding box center [159, 383] width 139 height 24
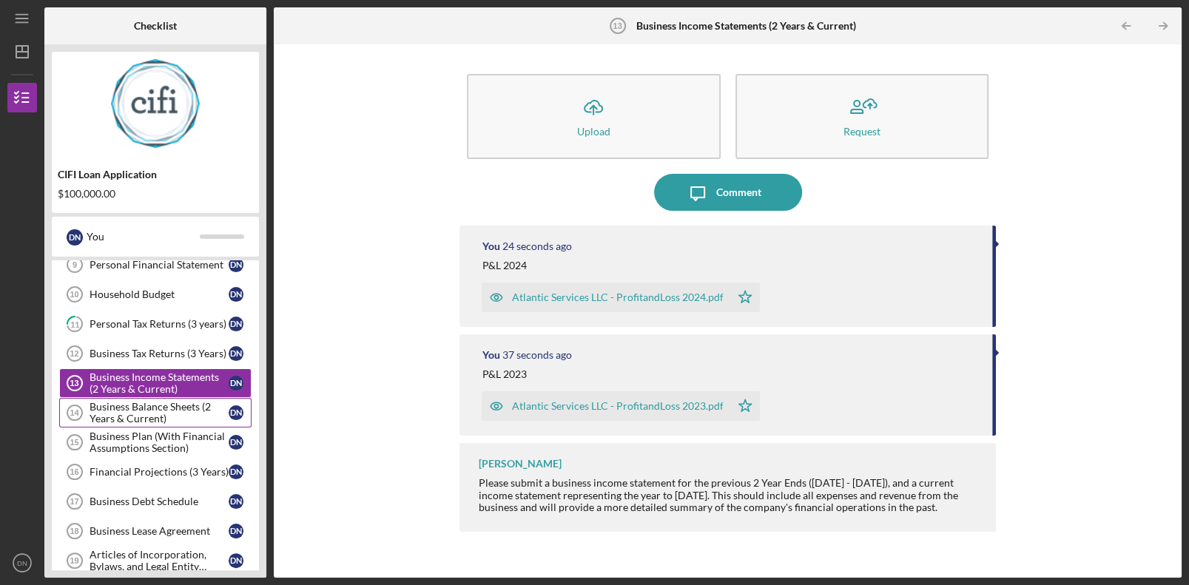
click at [136, 419] on div "Business Balance Sheets (2 Years & Current)" at bounding box center [159, 413] width 139 height 24
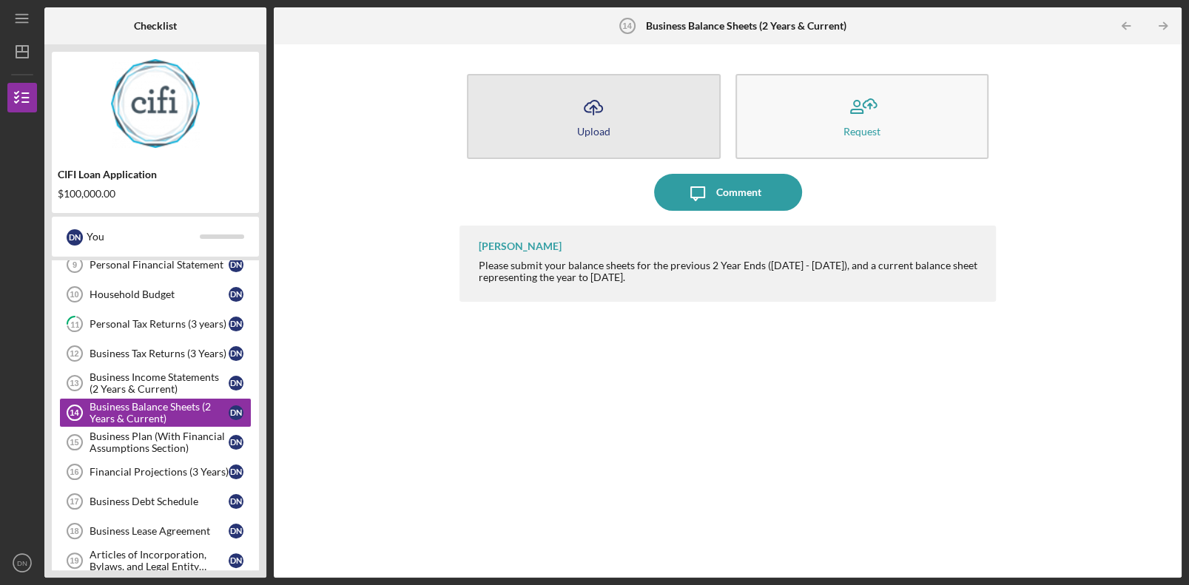
click at [580, 130] on div "Upload" at bounding box center [593, 131] width 33 height 11
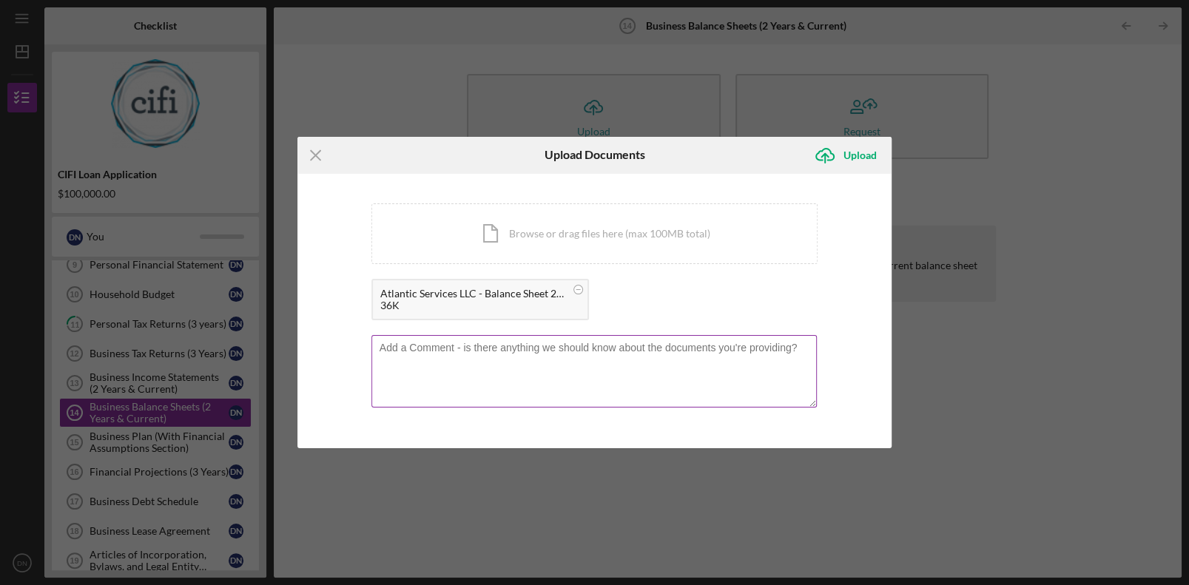
click at [474, 360] on textarea at bounding box center [594, 371] width 446 height 73
drag, startPoint x: 445, startPoint y: 350, endPoint x: 431, endPoint y: 349, distance: 14.9
click at [431, 349] on textarea "Business Blance Sheet" at bounding box center [594, 371] width 446 height 73
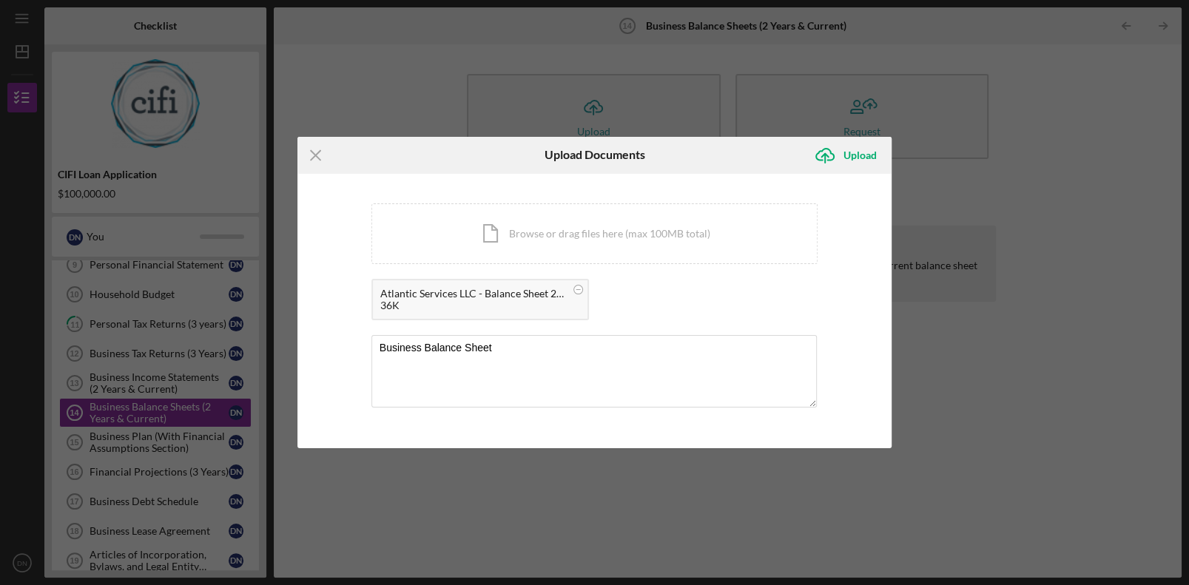
click at [526, 325] on div "Atlantic Services LLC - Balance Sheet 2023.pdf 36K" at bounding box center [594, 303] width 447 height 49
click at [514, 345] on textarea "Business Balance Sheet" at bounding box center [594, 371] width 446 height 73
type textarea "Business Balance Sheet 2023"
click at [850, 158] on div "Upload" at bounding box center [860, 156] width 33 height 30
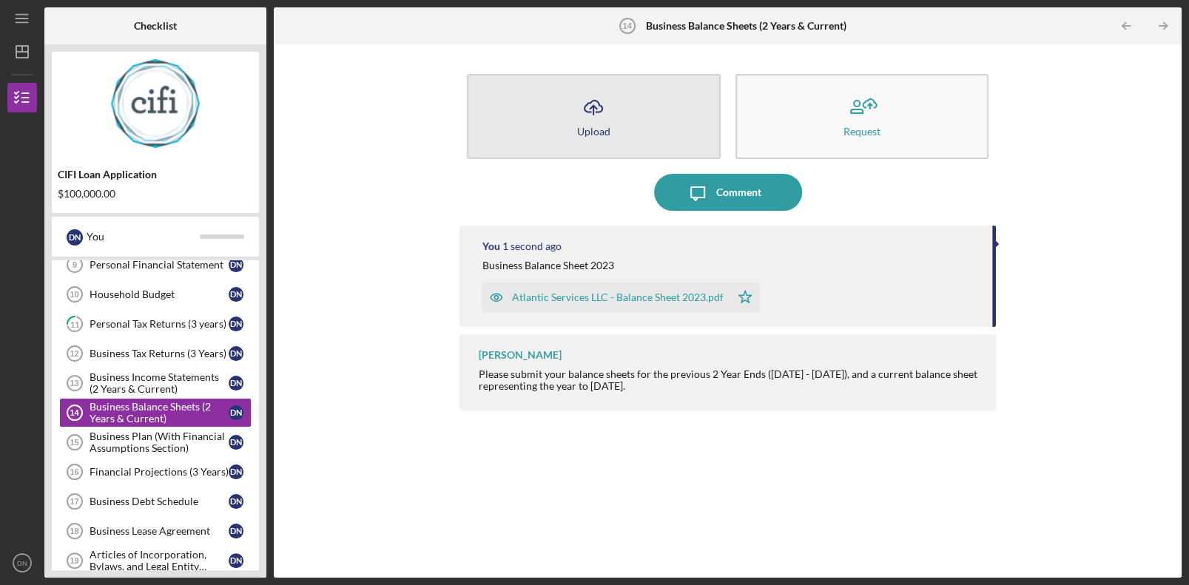
click at [628, 121] on button "Icon/Upload Upload" at bounding box center [593, 116] width 253 height 85
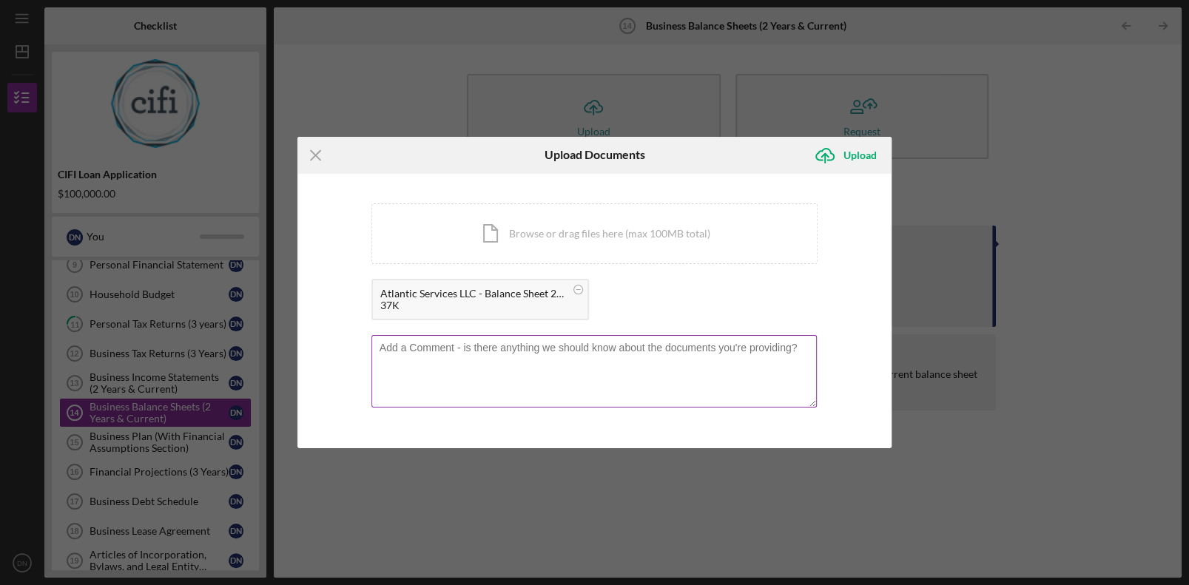
click at [458, 357] on textarea at bounding box center [594, 371] width 446 height 73
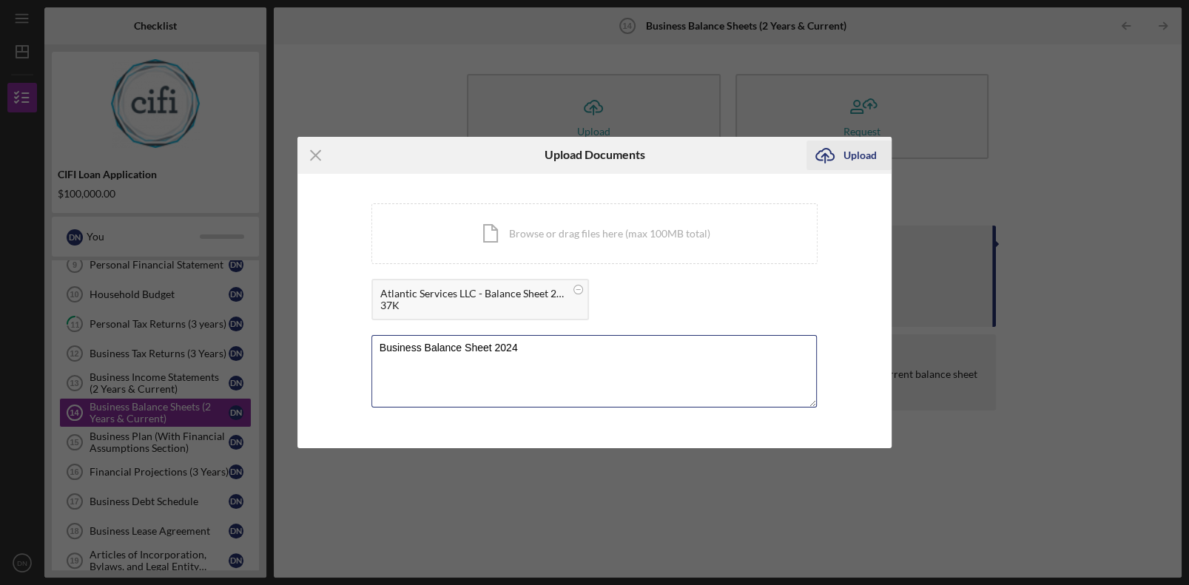
type textarea "Business Balance Sheet 2024"
click at [858, 147] on div "Upload" at bounding box center [860, 156] width 33 height 30
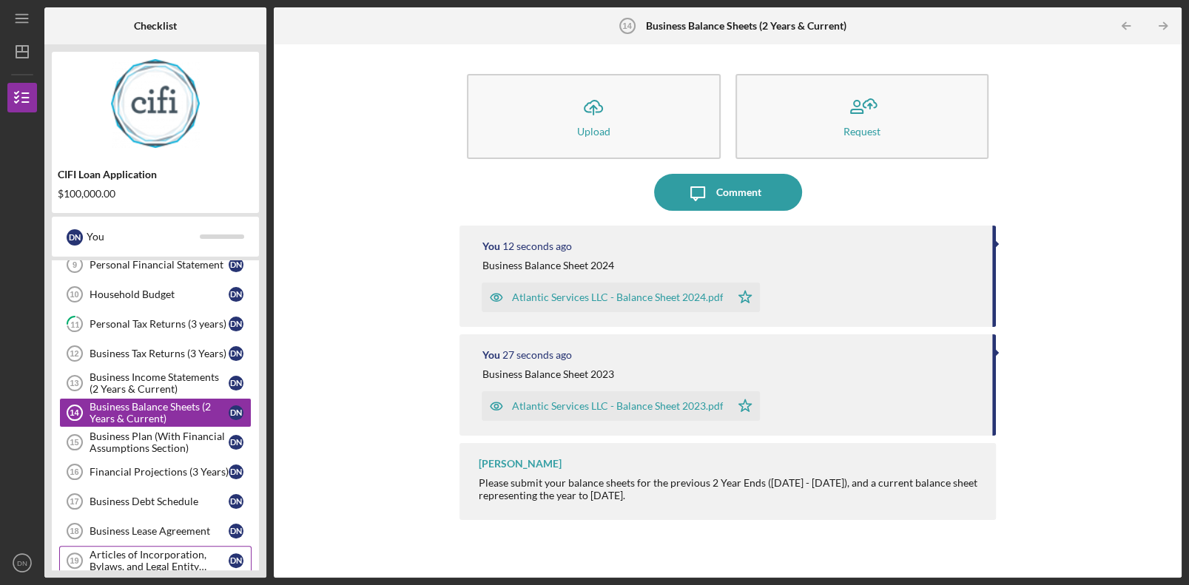
click at [182, 549] on div "Articles of Incorporation, Bylaws, and Legal Entity Documents" at bounding box center [159, 561] width 139 height 24
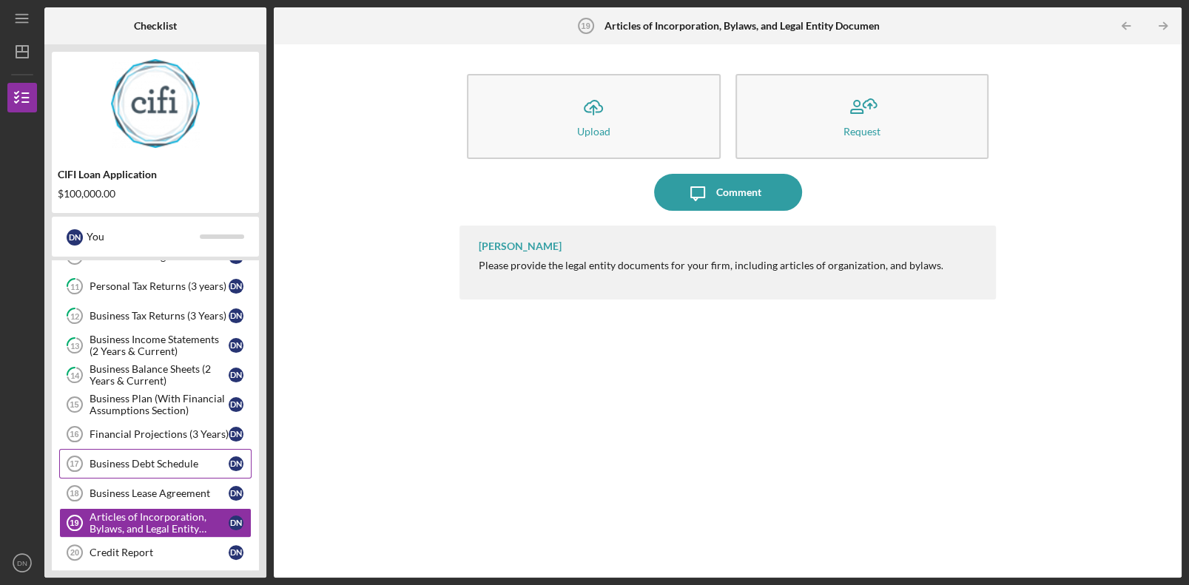
scroll to position [352, 0]
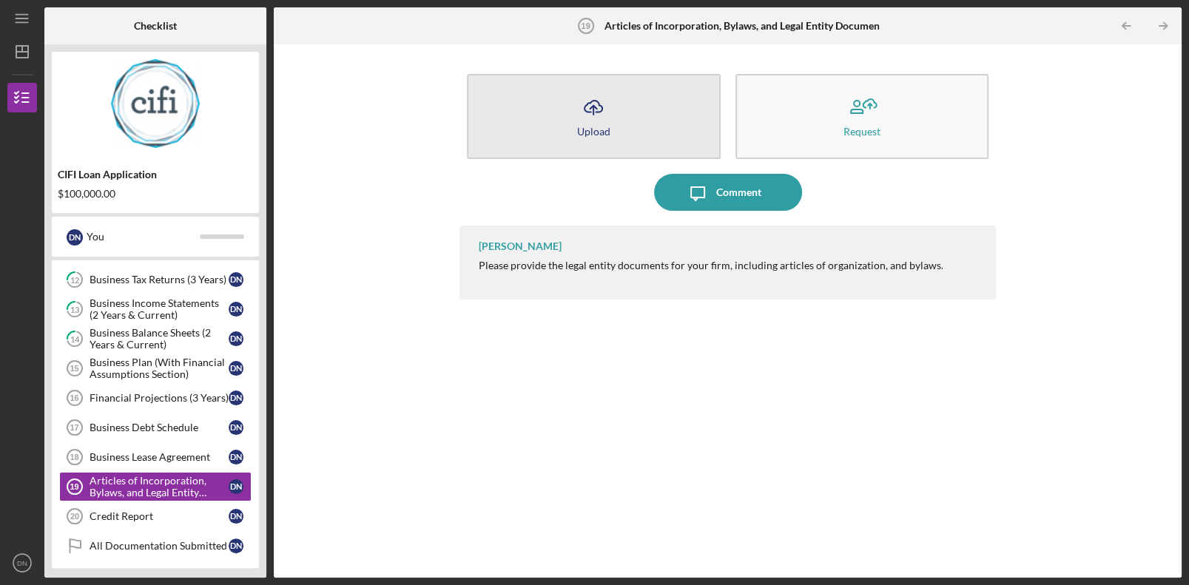
click at [631, 124] on button "Icon/Upload Upload" at bounding box center [593, 116] width 253 height 85
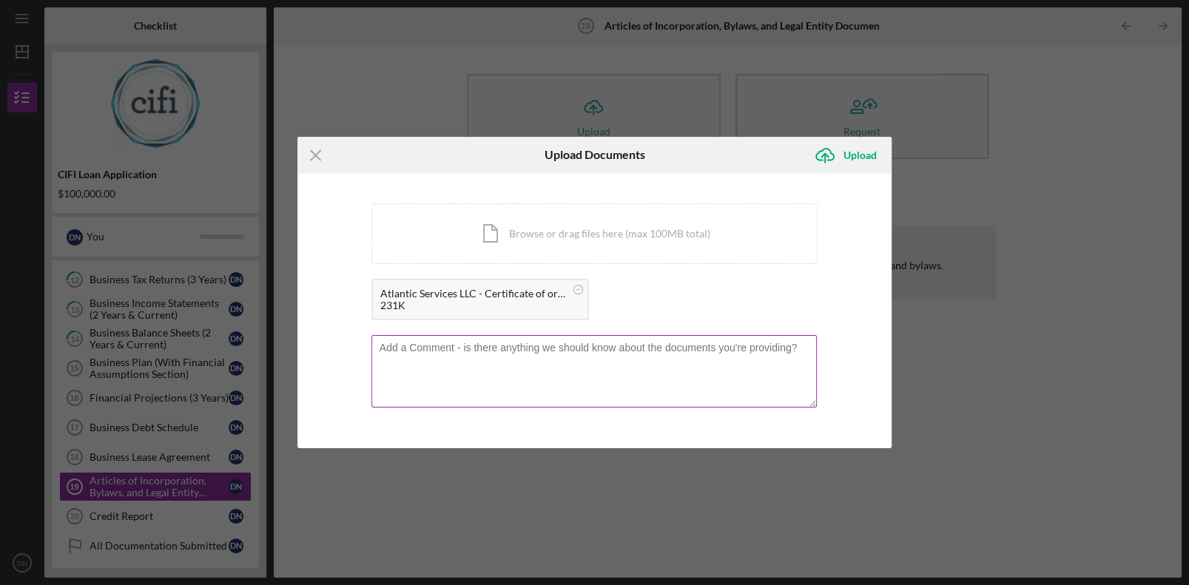
click at [532, 374] on textarea at bounding box center [594, 371] width 446 height 73
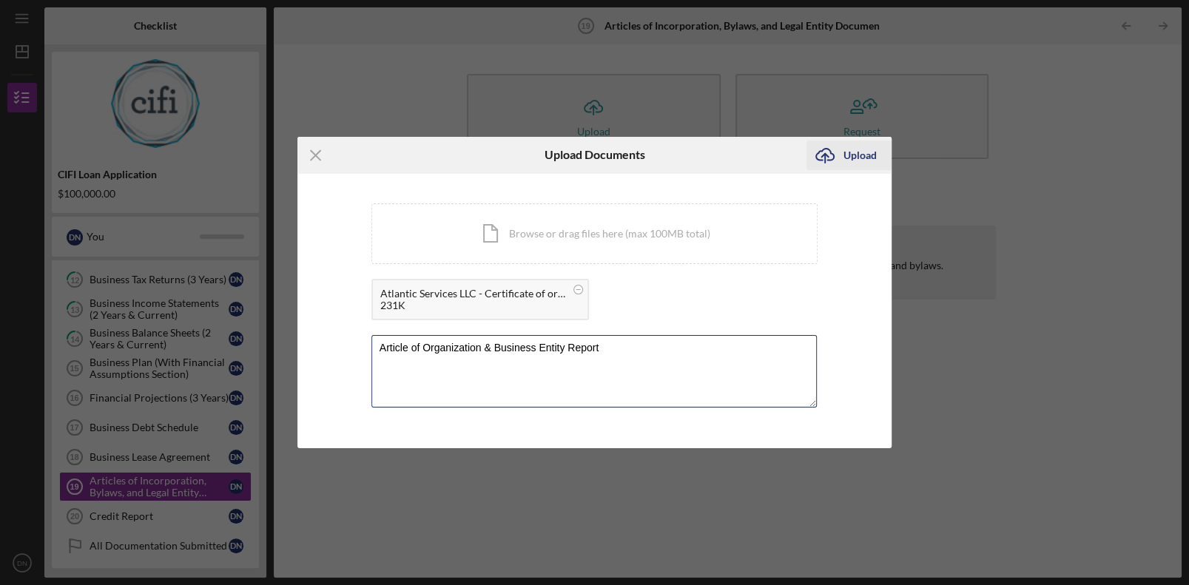
type textarea "Article of Organization & Business Entity Report"
click at [858, 155] on div "Upload" at bounding box center [860, 156] width 33 height 30
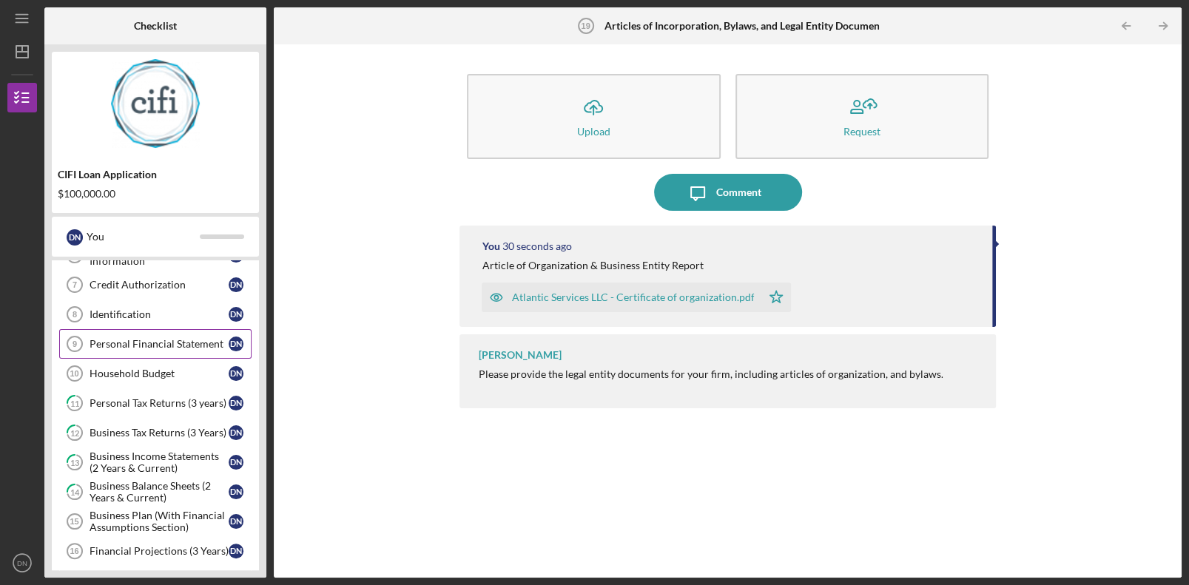
scroll to position [130, 0]
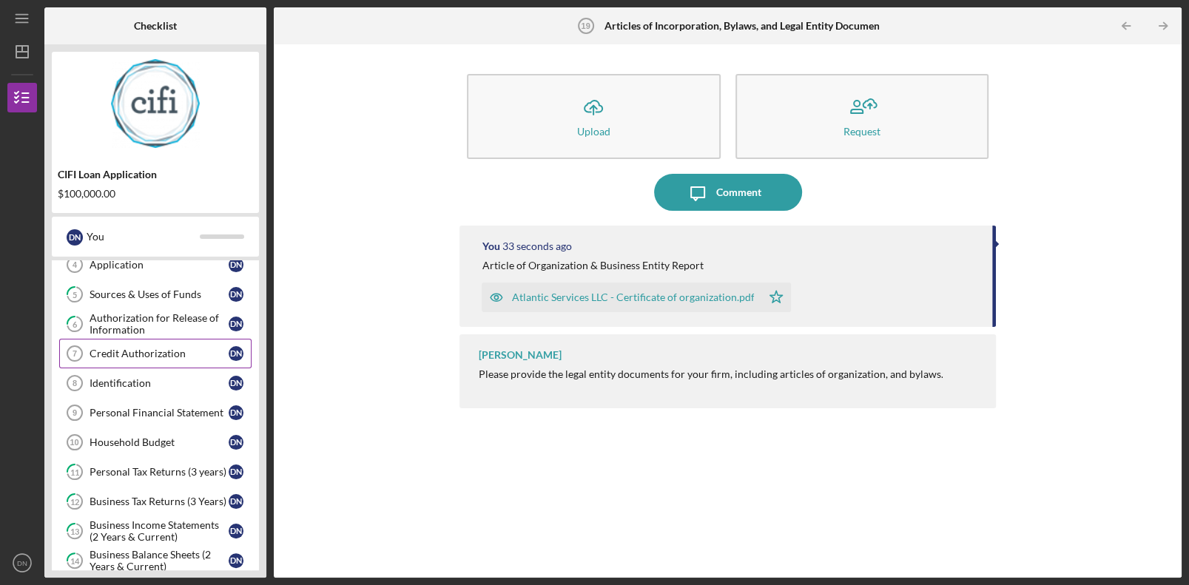
click at [121, 349] on div "Credit Authorization" at bounding box center [159, 354] width 139 height 12
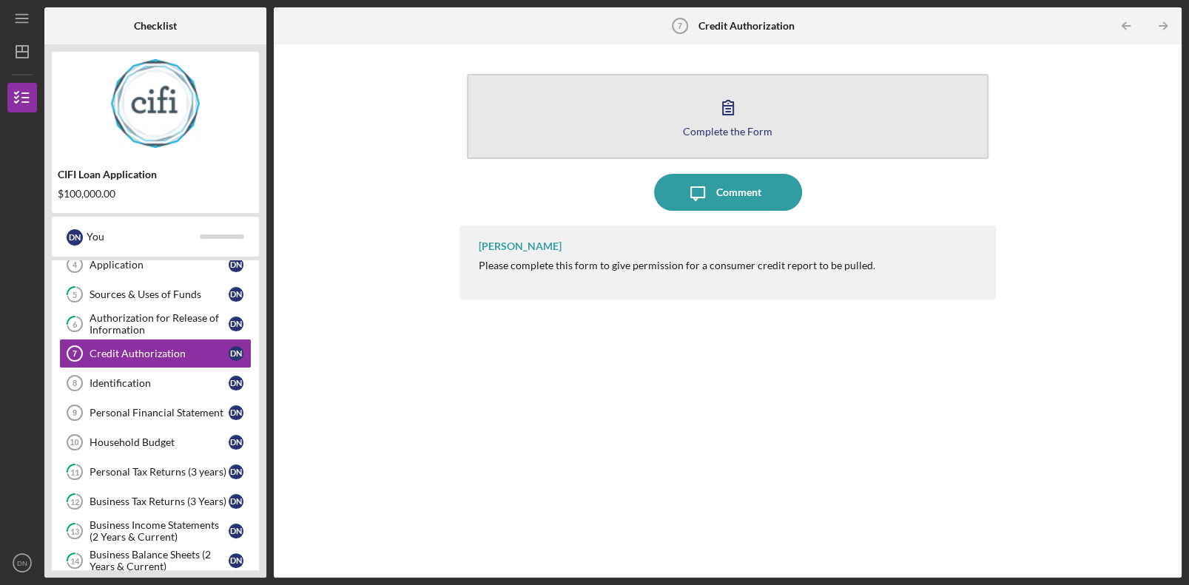
click at [760, 139] on button "Complete the Form Form" at bounding box center [727, 116] width 521 height 85
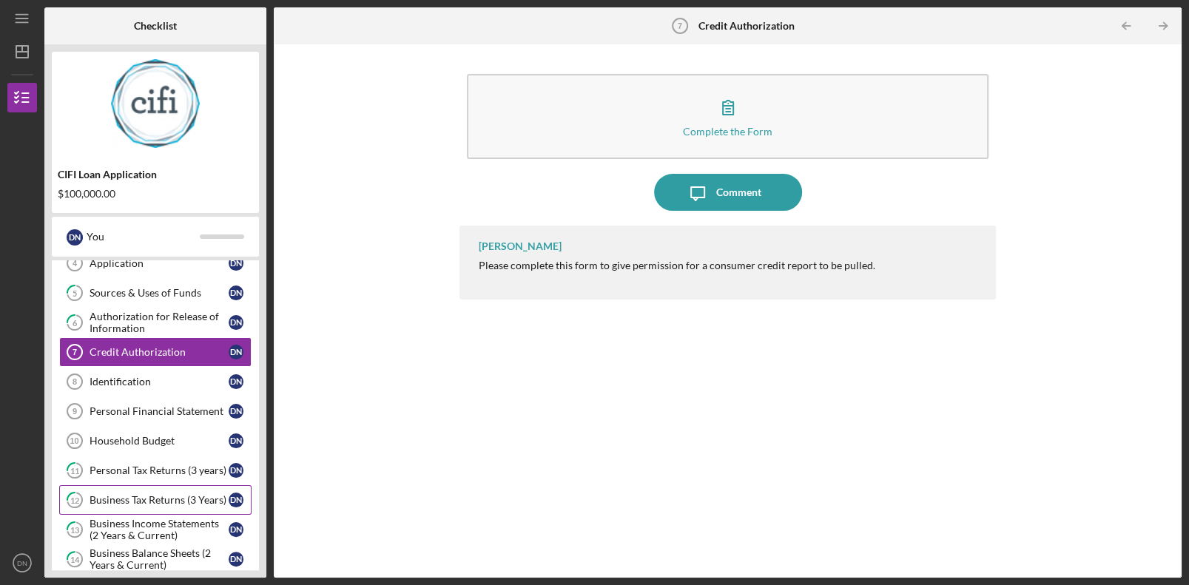
scroll to position [130, 0]
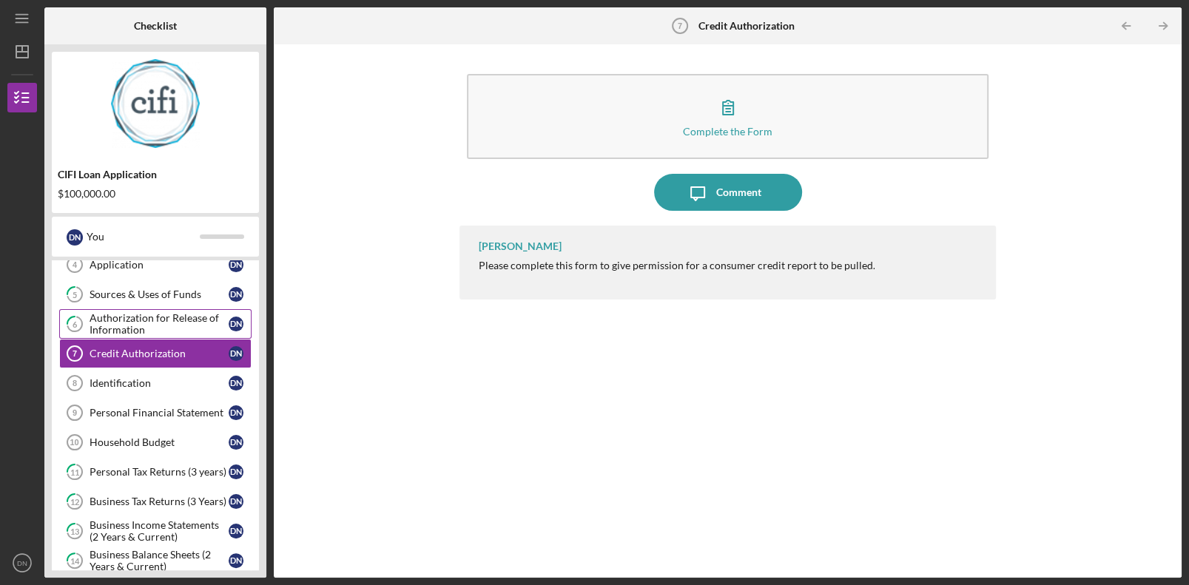
click at [165, 326] on div "Authorization for Release of Information" at bounding box center [159, 324] width 139 height 24
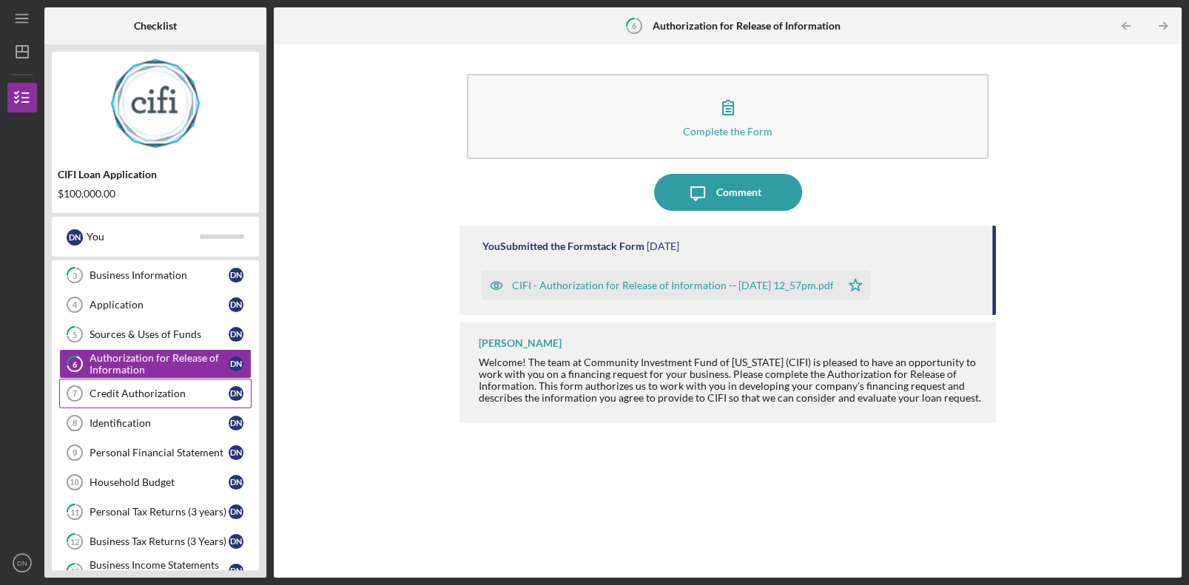
scroll to position [56, 0]
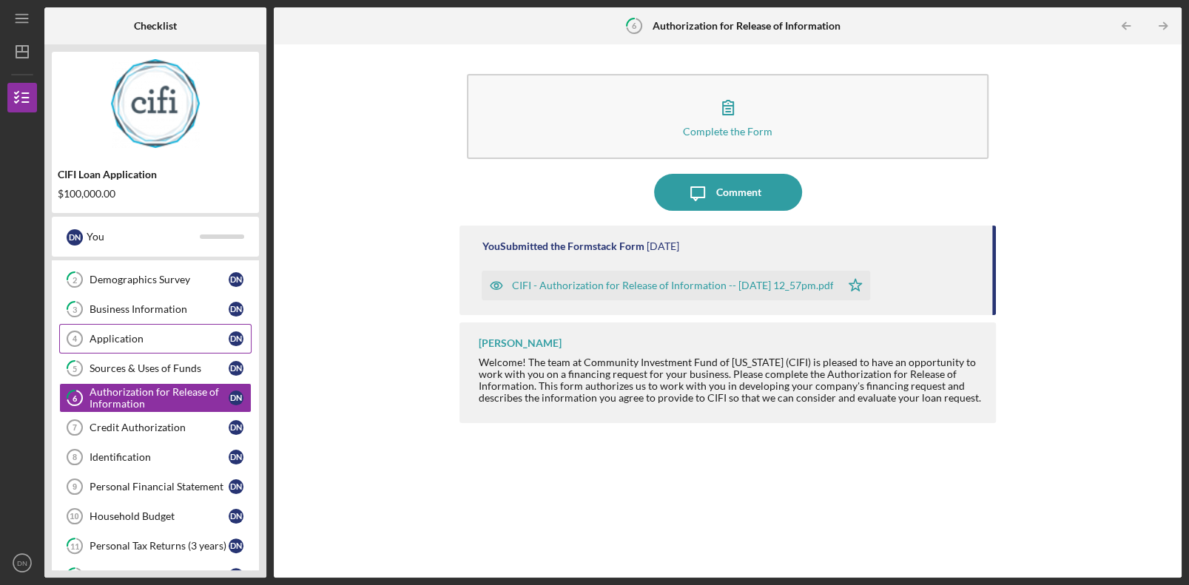
click at [166, 329] on link "Application 4 Application D N" at bounding box center [155, 339] width 192 height 30
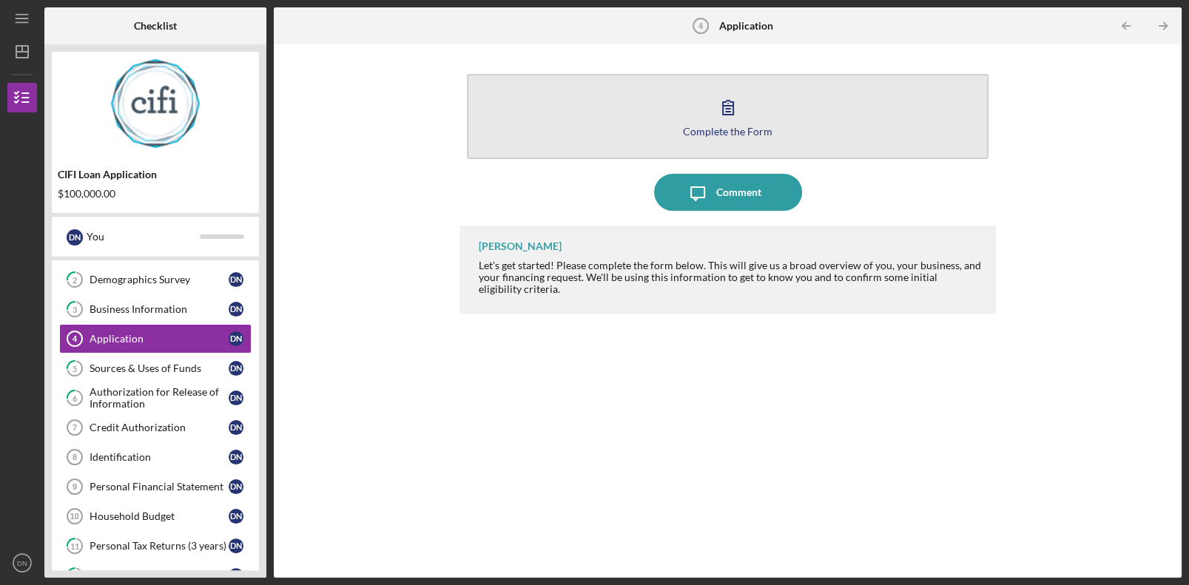
click at [835, 130] on button "Complete the Form Form" at bounding box center [727, 116] width 521 height 85
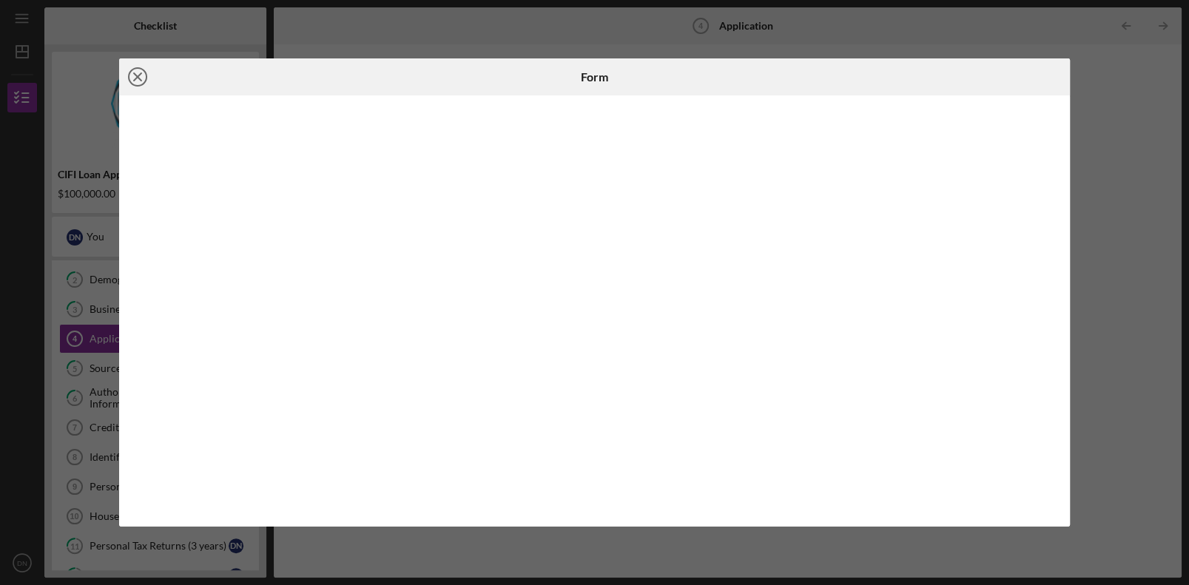
click at [133, 73] on icon "Icon/Close" at bounding box center [137, 76] width 37 height 37
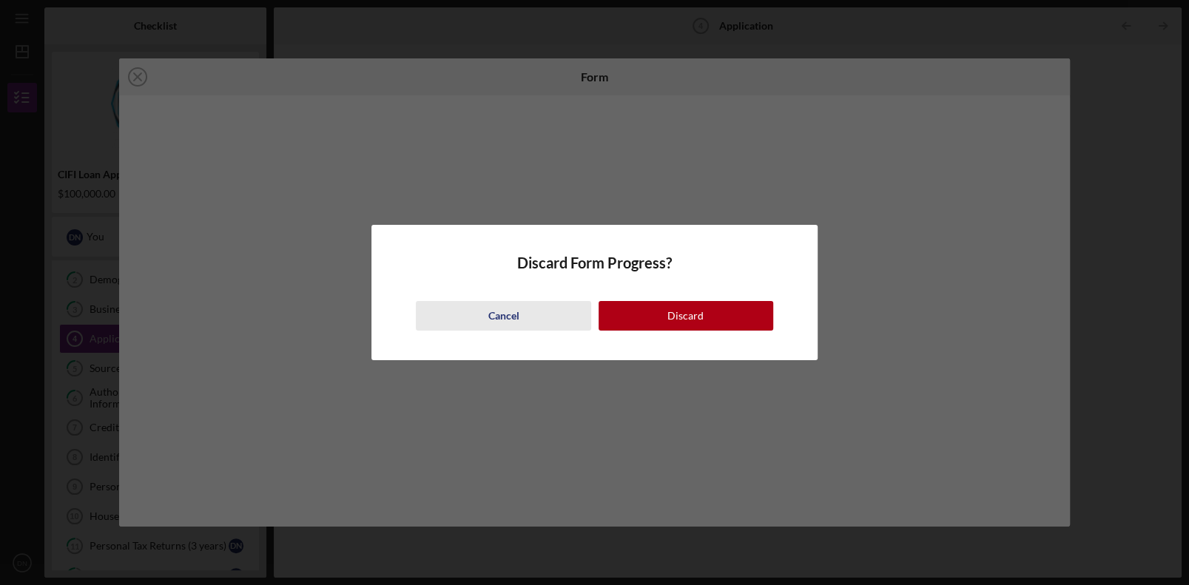
click at [492, 312] on div "Cancel" at bounding box center [503, 316] width 31 height 30
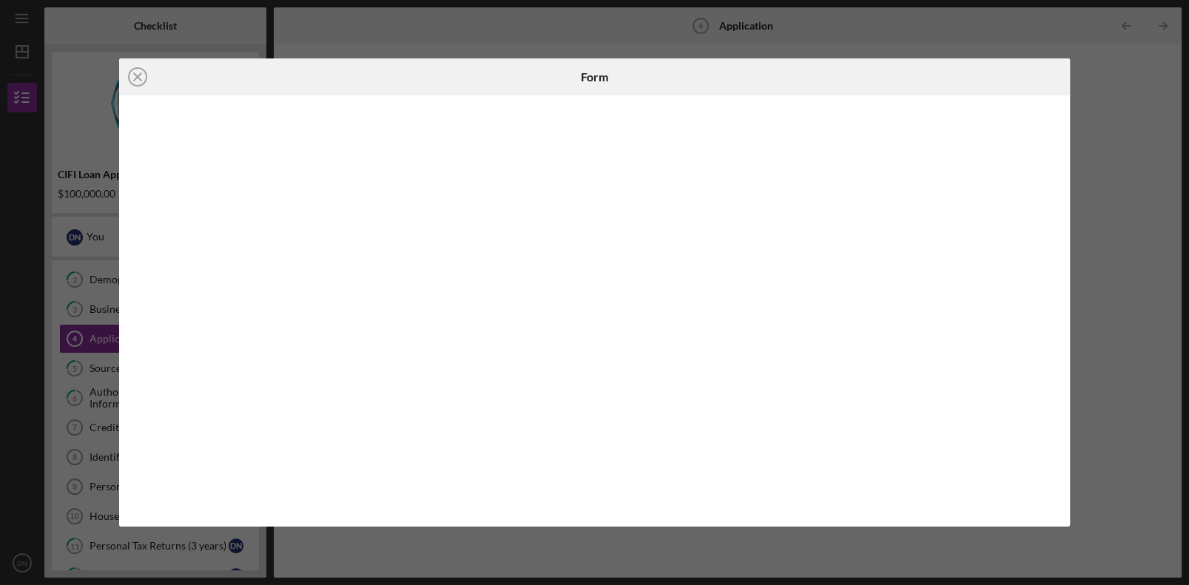
click at [1177, 209] on div "Icon/Close Form" at bounding box center [594, 292] width 1189 height 585
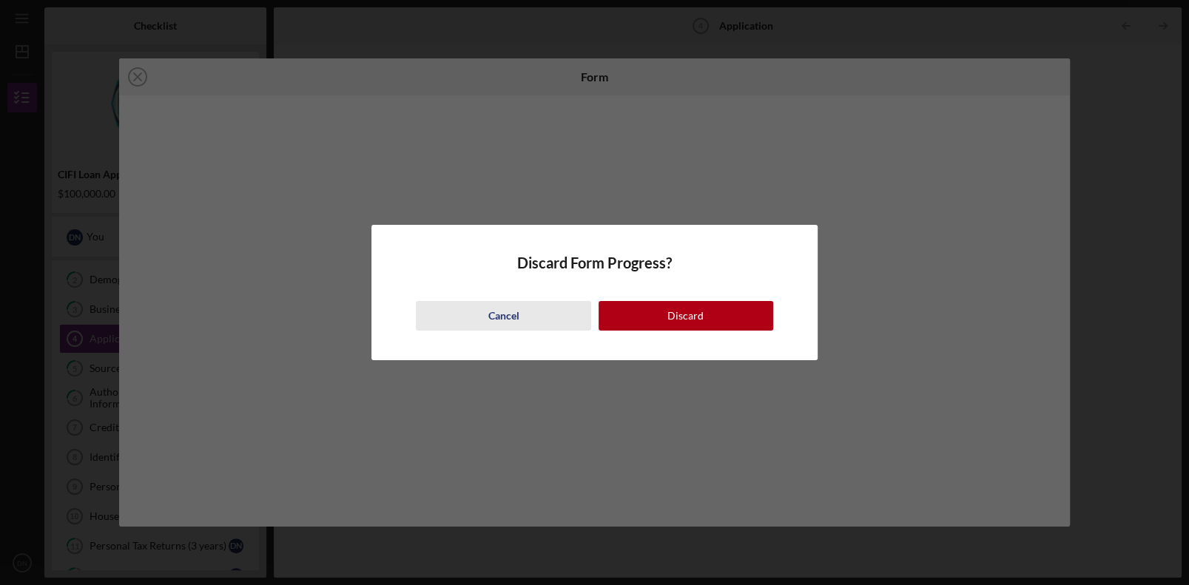
click at [513, 312] on div "Cancel" at bounding box center [503, 316] width 31 height 30
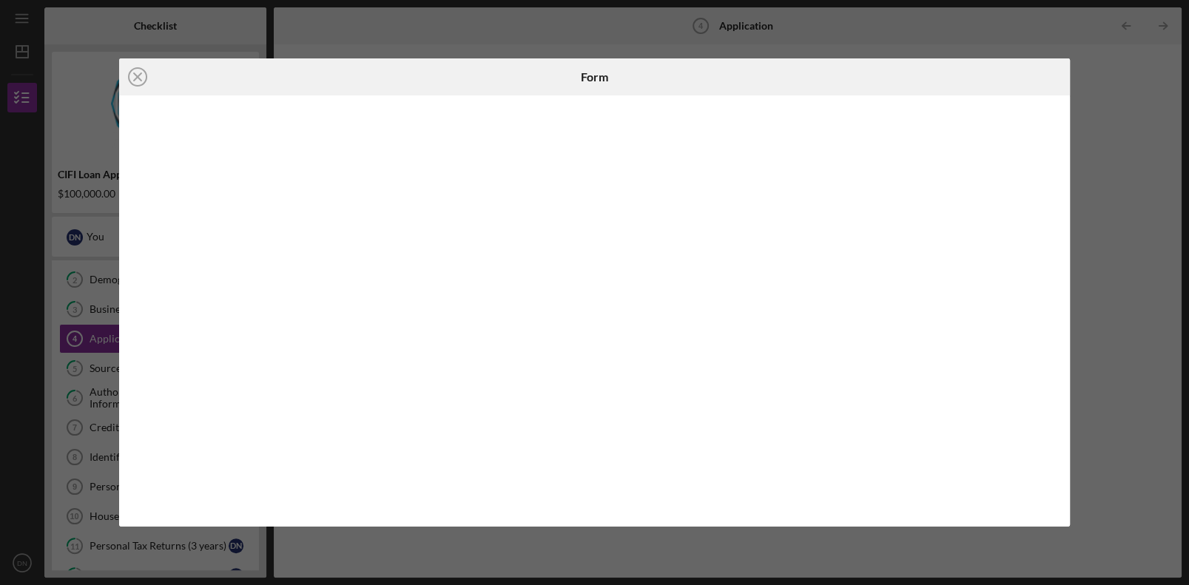
click at [1123, 288] on div "Icon/Close Form" at bounding box center [594, 292] width 1189 height 585
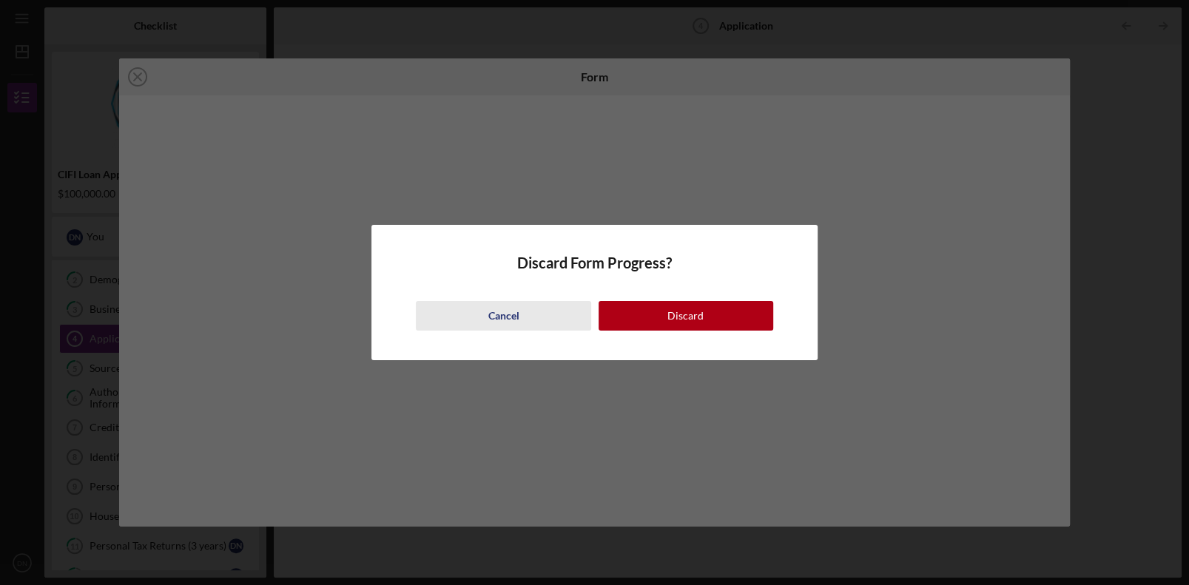
click at [514, 314] on div "Cancel" at bounding box center [503, 316] width 31 height 30
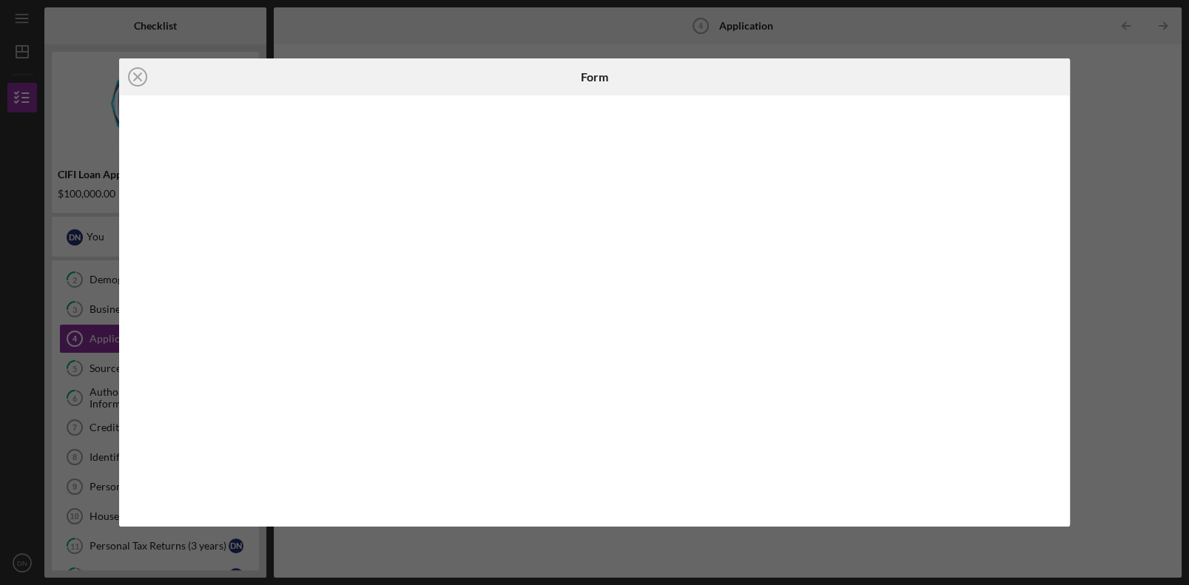
click at [1125, 132] on div "Icon/Close Form" at bounding box center [594, 292] width 1189 height 585
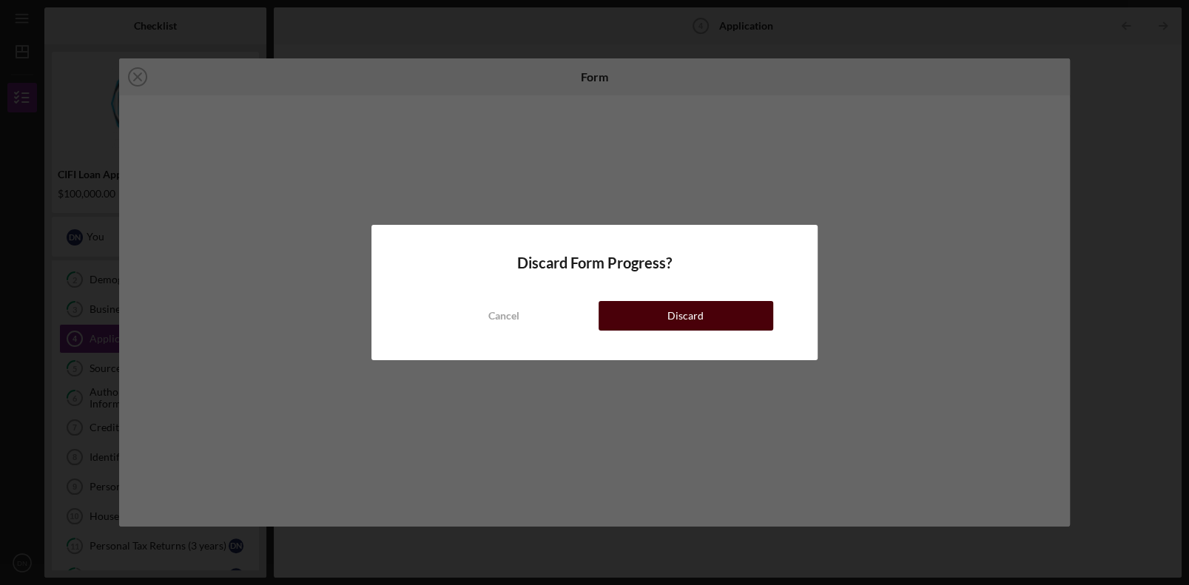
click at [763, 312] on button "Discard" at bounding box center [686, 316] width 175 height 30
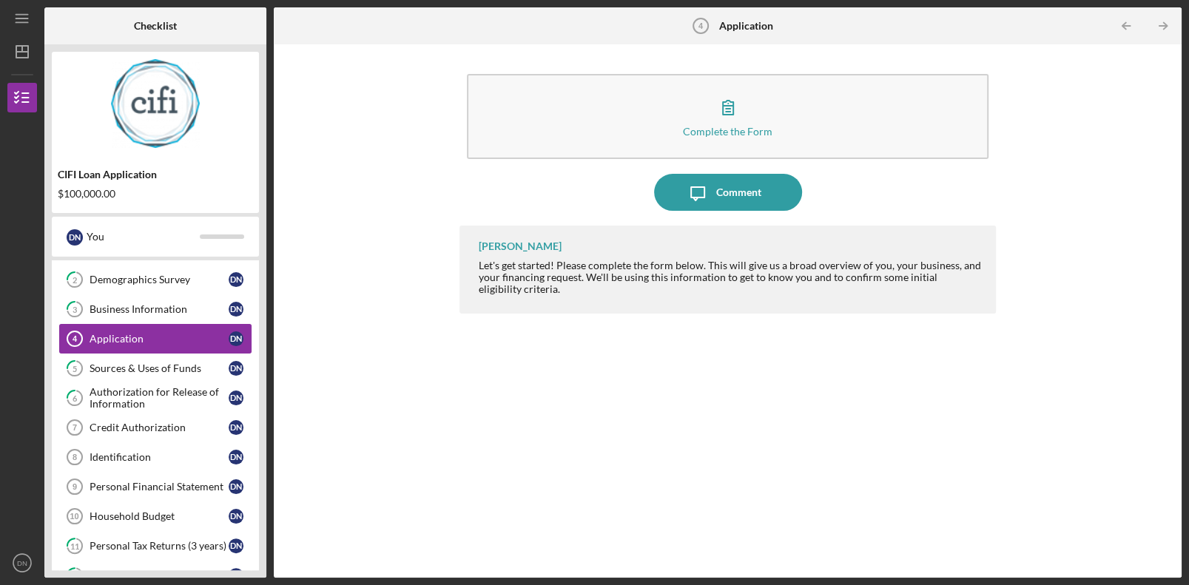
click at [134, 339] on div "Application" at bounding box center [159, 339] width 139 height 12
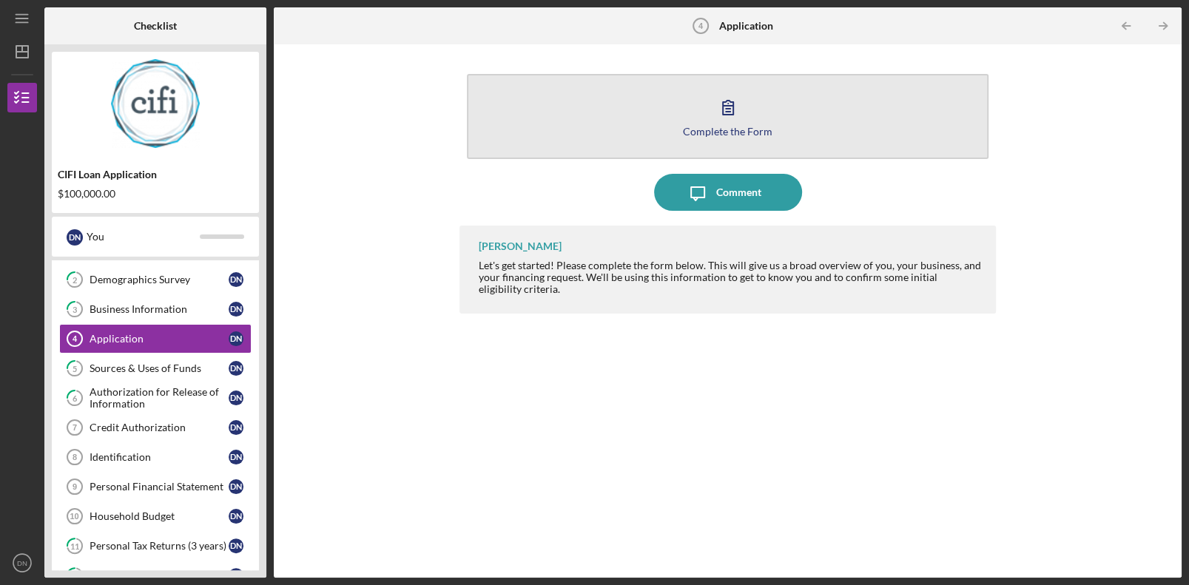
click at [730, 112] on icon "button" at bounding box center [728, 107] width 37 height 37
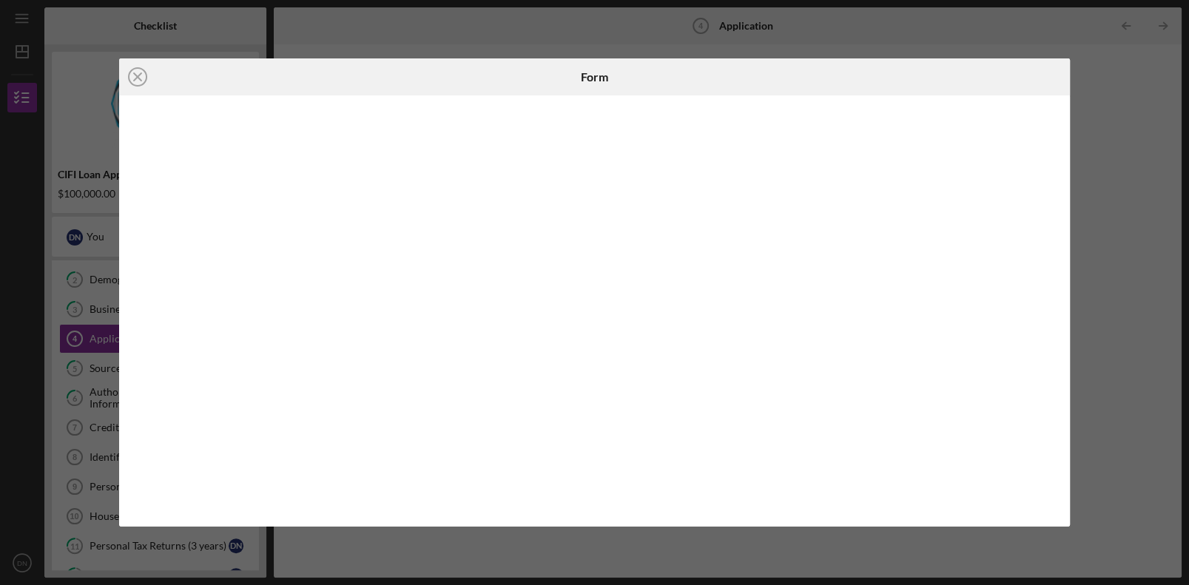
click at [1136, 124] on div "Icon/Close Form" at bounding box center [594, 292] width 1189 height 585
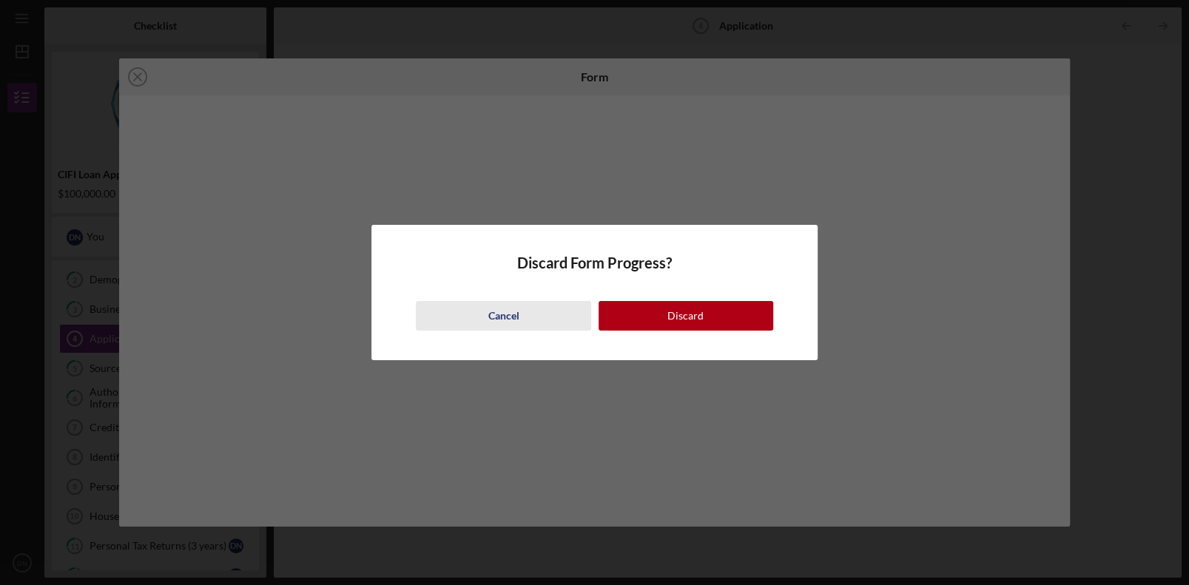
click at [514, 320] on div "Cancel" at bounding box center [503, 316] width 31 height 30
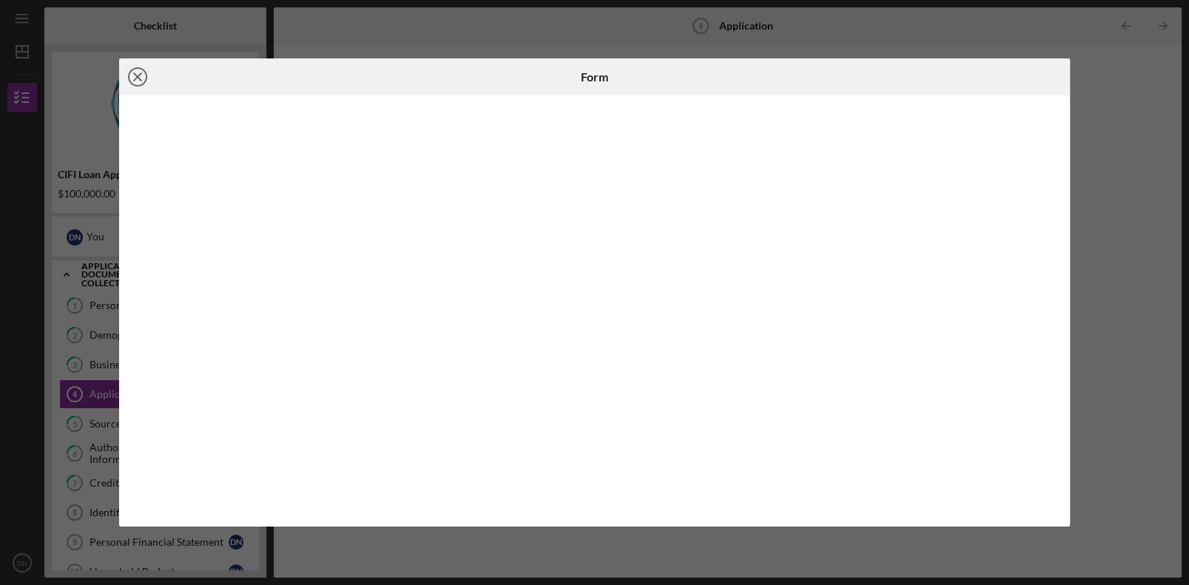
click at [135, 70] on icon "Icon/Close" at bounding box center [137, 76] width 37 height 37
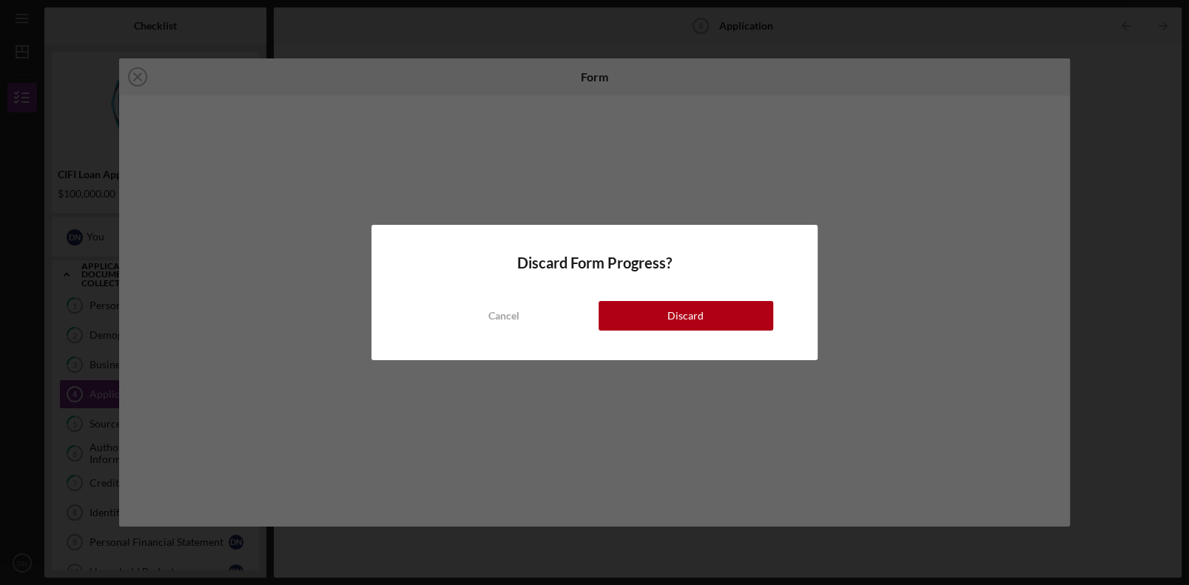
click at [735, 336] on div "Discard Form Progress? Cancel Discard" at bounding box center [593, 292] width 445 height 135
click at [734, 320] on button "Discard" at bounding box center [686, 316] width 175 height 30
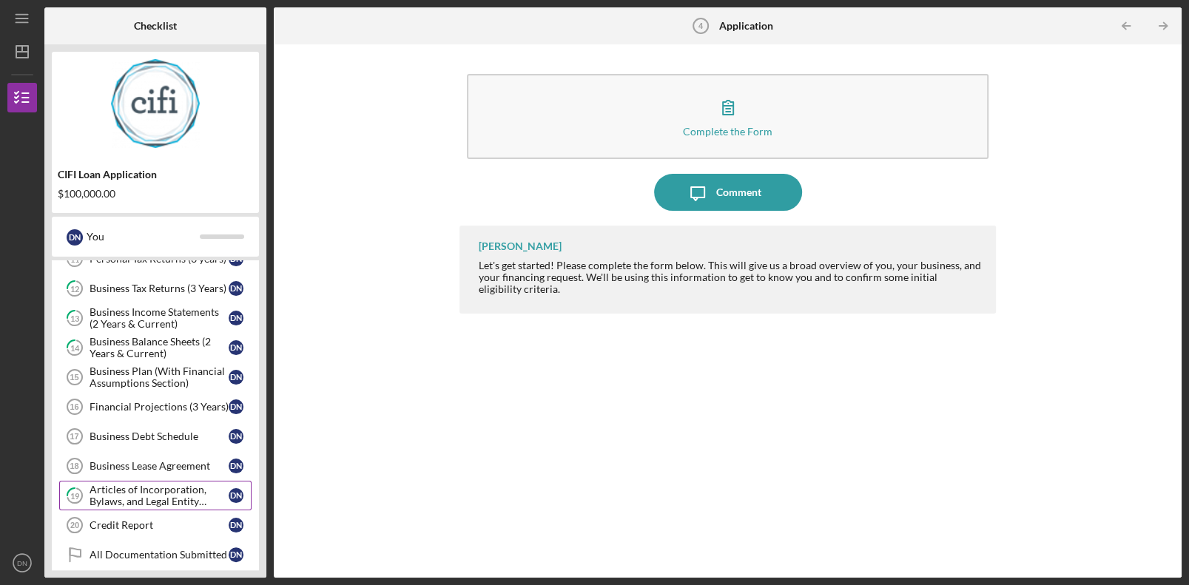
scroll to position [352, 0]
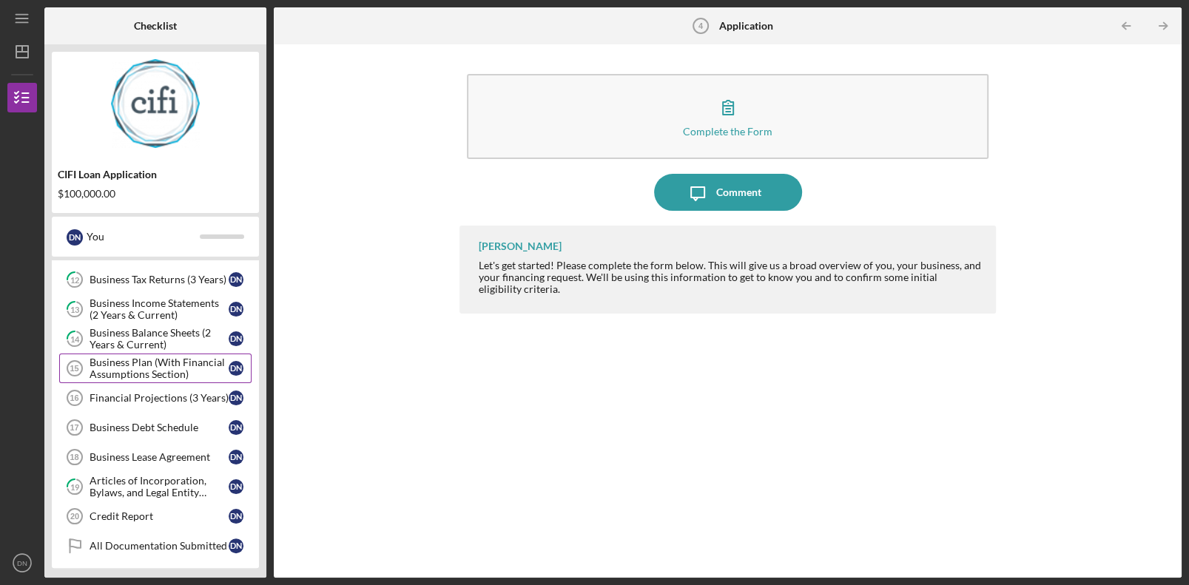
click at [138, 369] on div "Business Plan (With Financial Assumptions Section)" at bounding box center [159, 369] width 139 height 24
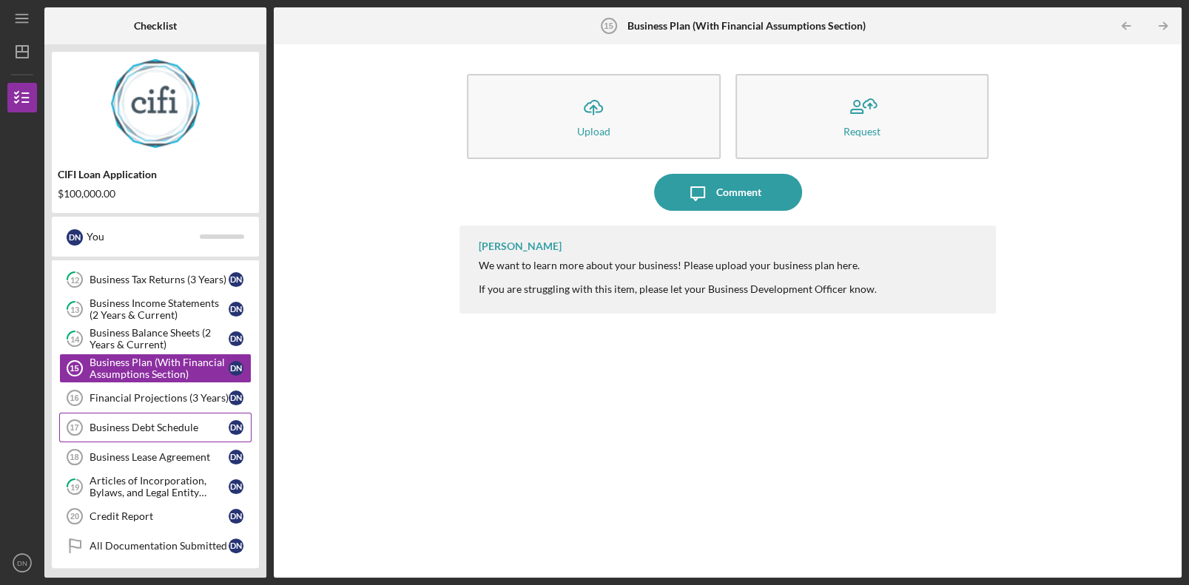
click at [133, 422] on div "Business Debt Schedule" at bounding box center [159, 428] width 139 height 12
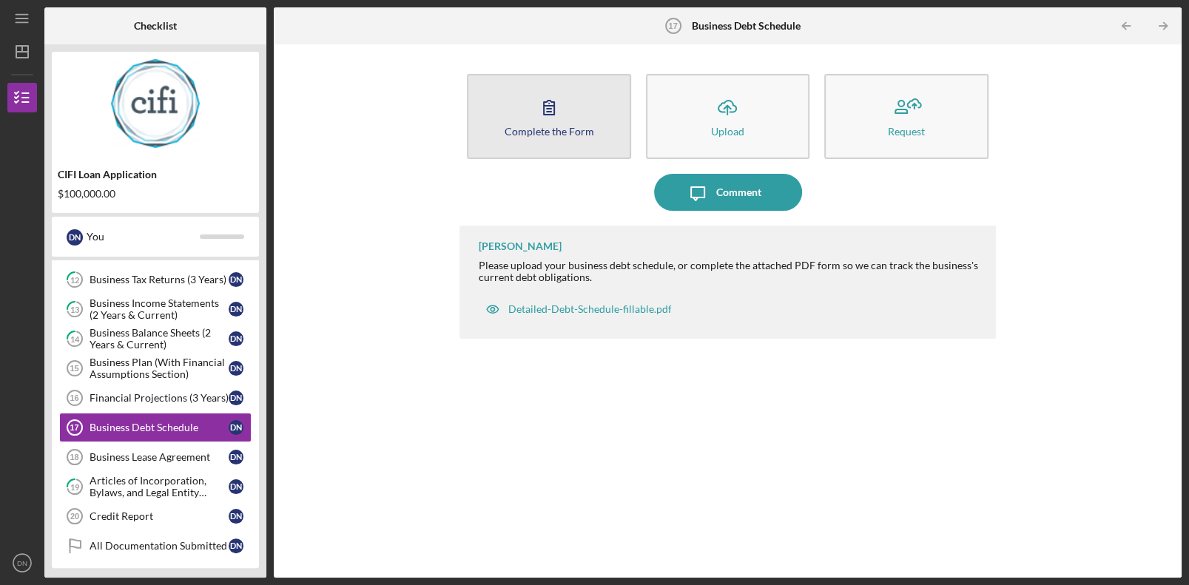
click at [552, 128] on div "Complete the Form" at bounding box center [550, 131] width 90 height 11
click at [538, 103] on icon "button" at bounding box center [549, 107] width 37 height 37
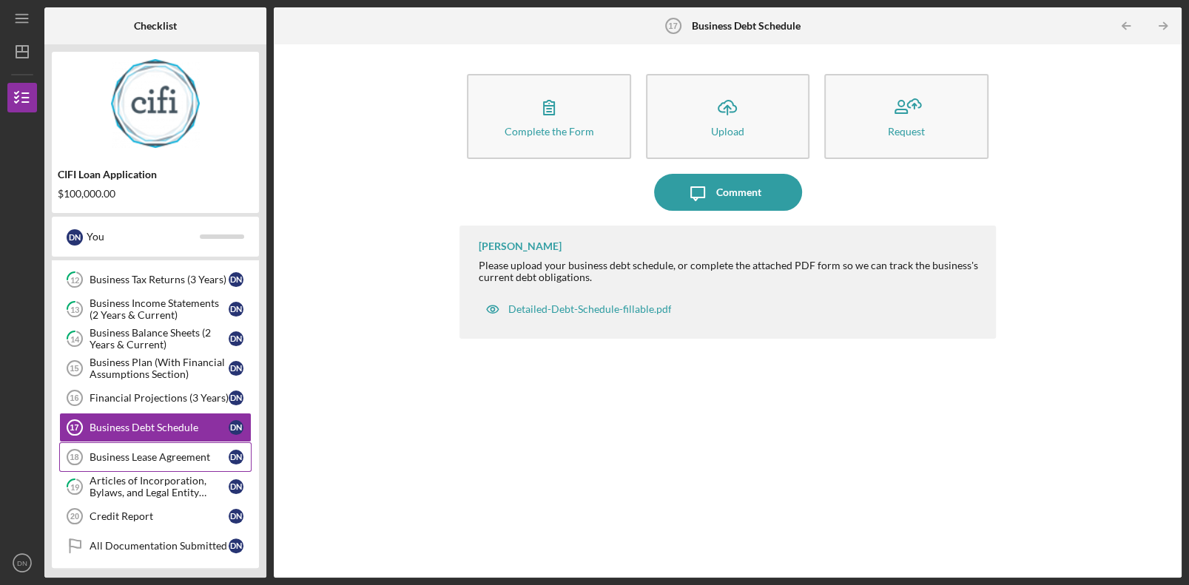
click at [172, 453] on div "Business Lease Agreement" at bounding box center [159, 457] width 139 height 12
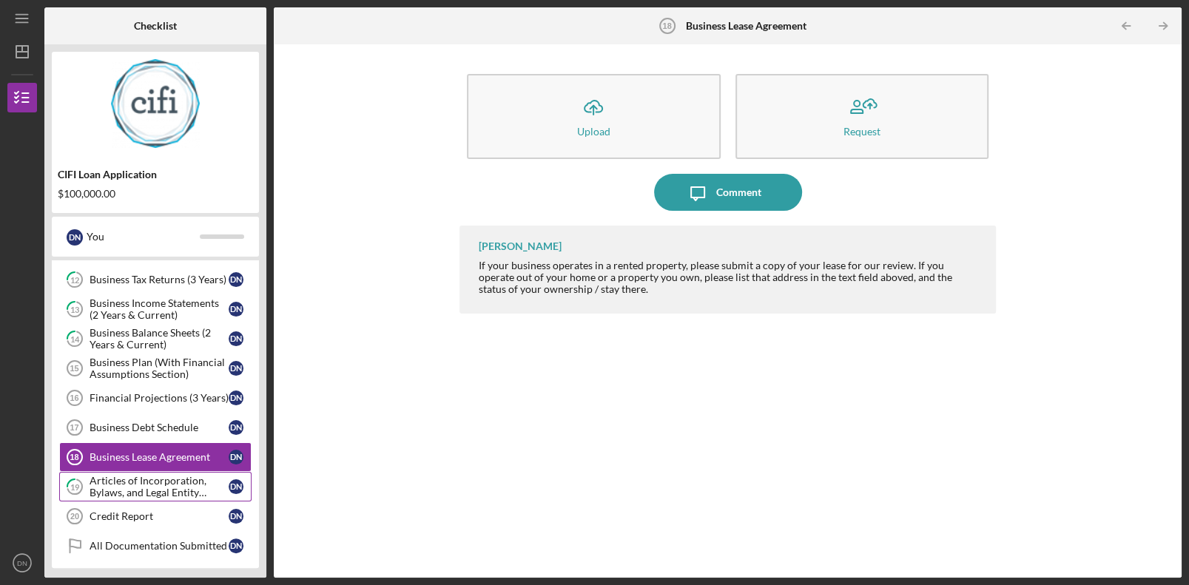
click at [164, 486] on div "Articles of Incorporation, Bylaws, and Legal Entity Documents" at bounding box center [159, 487] width 139 height 24
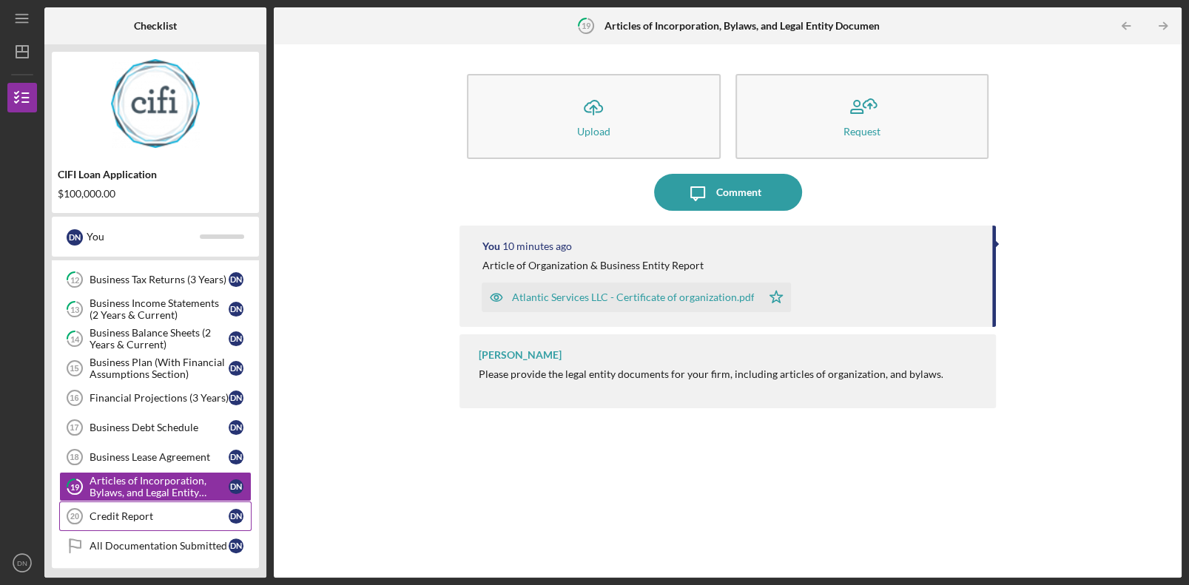
click at [160, 511] on div "Credit Report" at bounding box center [159, 517] width 139 height 12
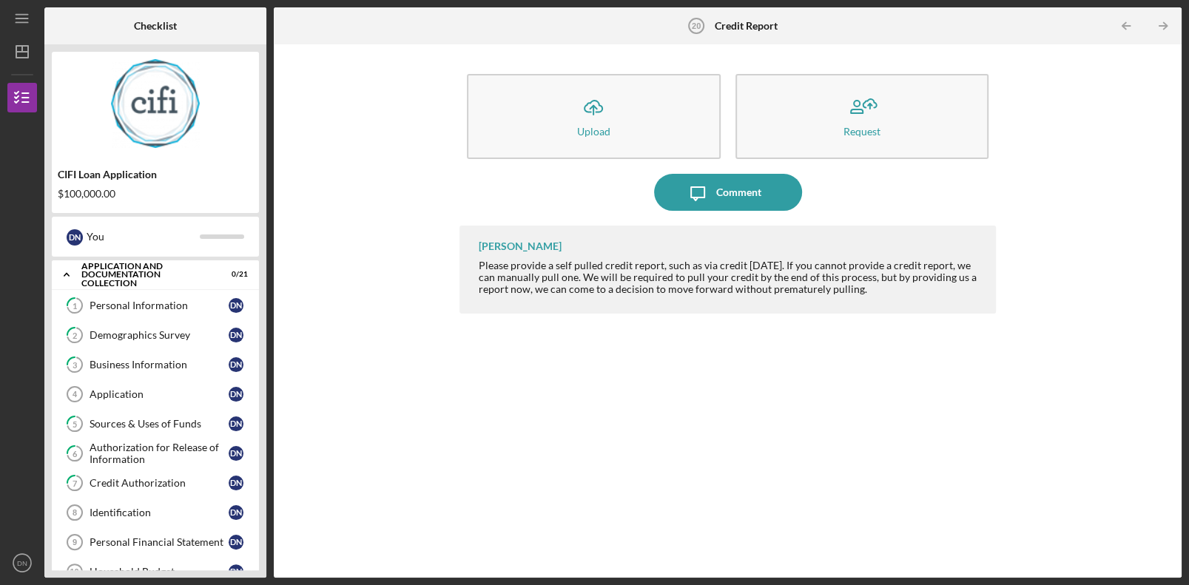
click at [714, 529] on div "[PERSON_NAME] Please provide a self pulled credit report, such as via credit [D…" at bounding box center [728, 391] width 536 height 330
